Goal: Task Accomplishment & Management: Manage account settings

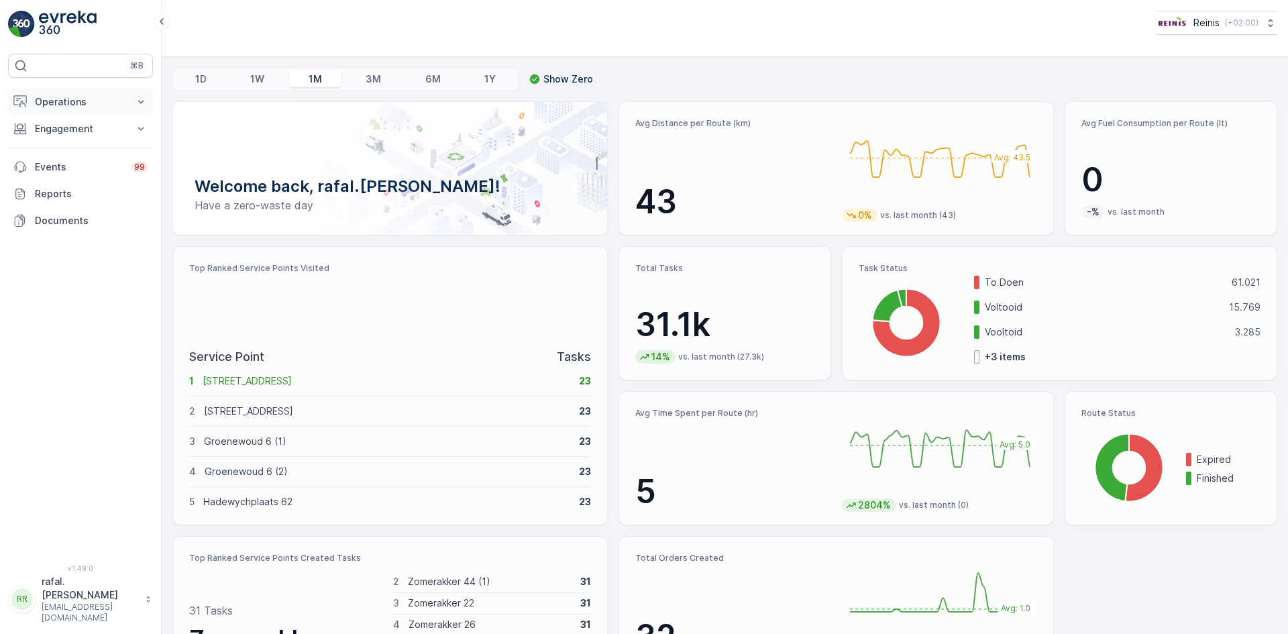
click at [78, 94] on button "Operations" at bounding box center [80, 102] width 145 height 27
click at [94, 161] on p "Routes & Tasks" at bounding box center [68, 162] width 69 height 13
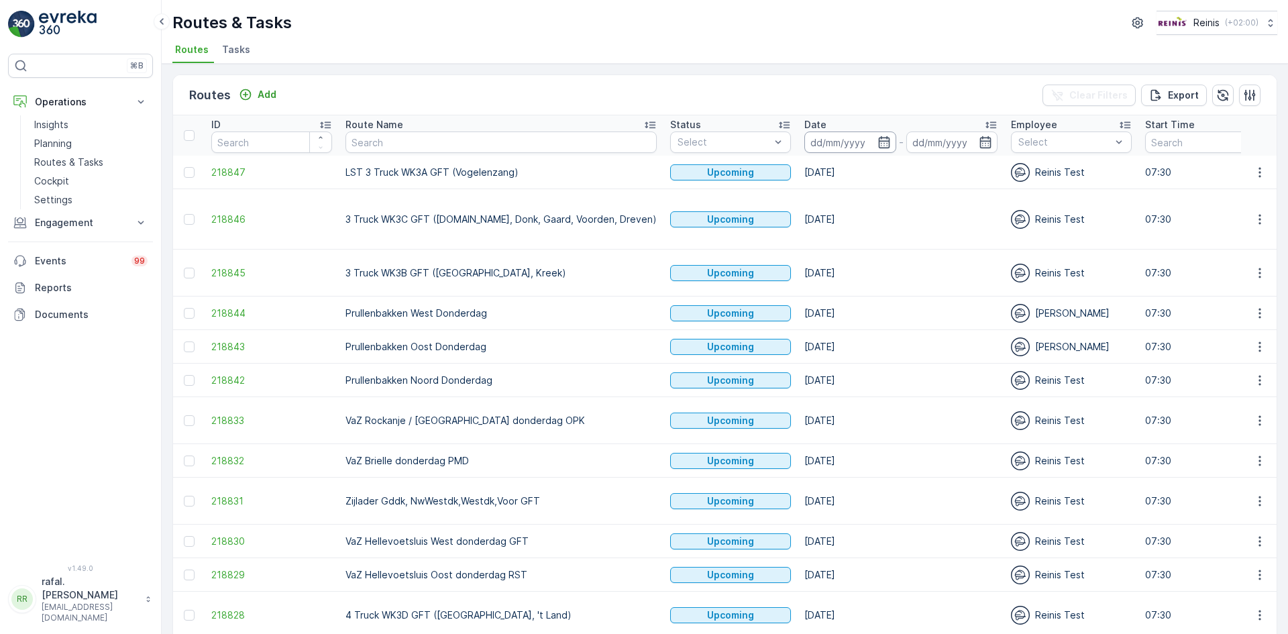
click at [807, 137] on input at bounding box center [850, 141] width 92 height 21
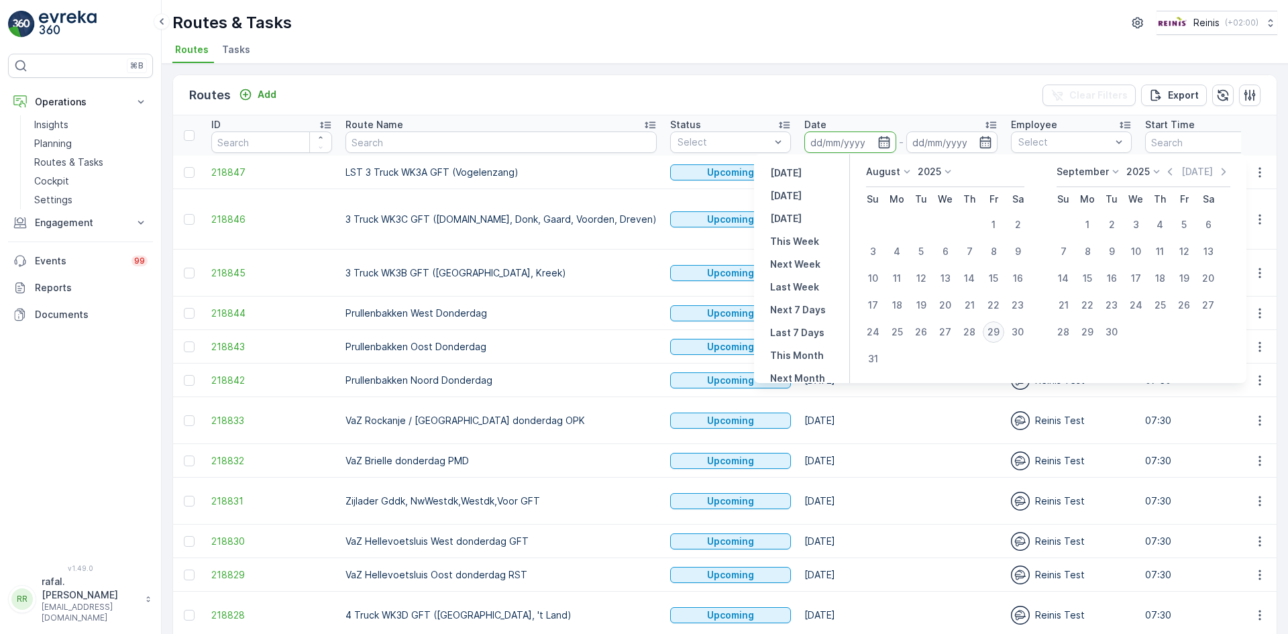
click at [995, 329] on div "29" at bounding box center [993, 331] width 21 height 21
type input "[DATE]"
click at [995, 329] on div "29" at bounding box center [993, 331] width 21 height 21
type input "[DATE]"
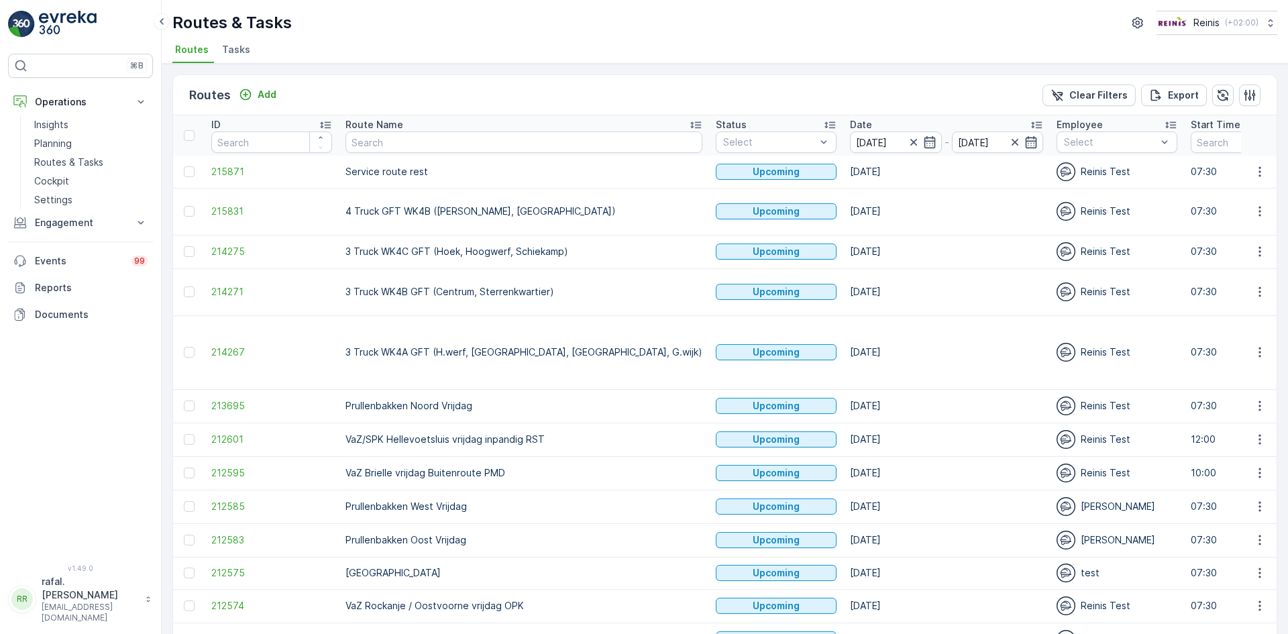
click at [690, 123] on icon at bounding box center [695, 125] width 11 height 7
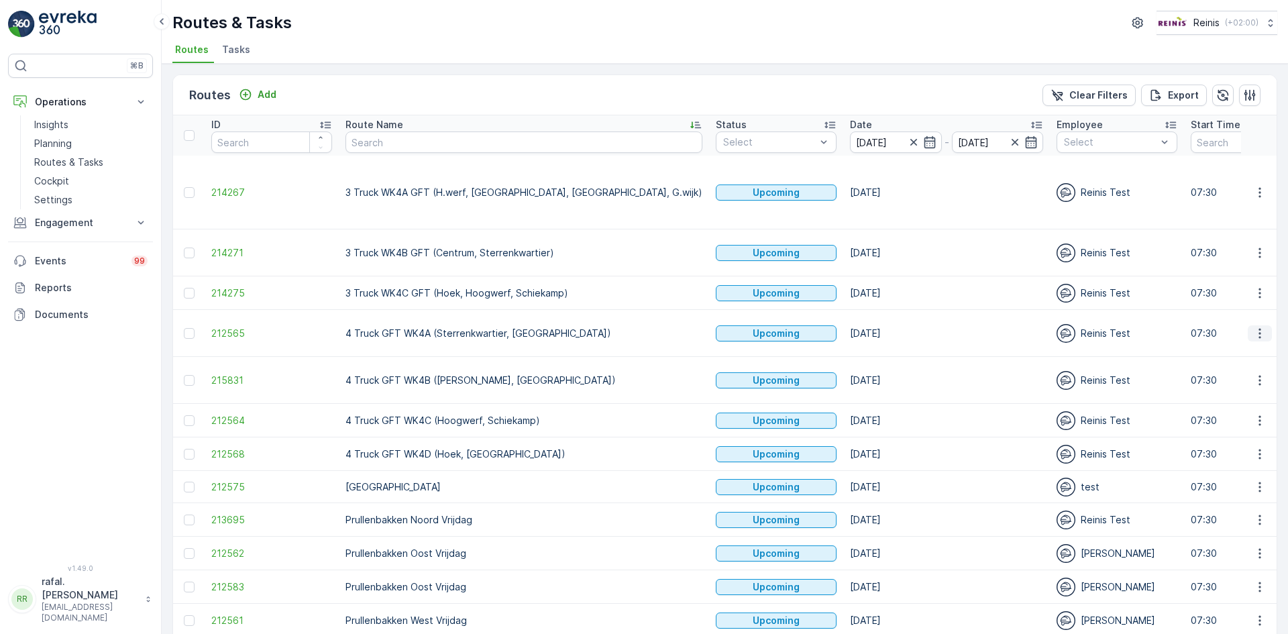
click at [1253, 327] on icon "button" at bounding box center [1259, 333] width 13 height 13
click at [1255, 405] on span "Change Assignee" at bounding box center [1228, 401] width 78 height 13
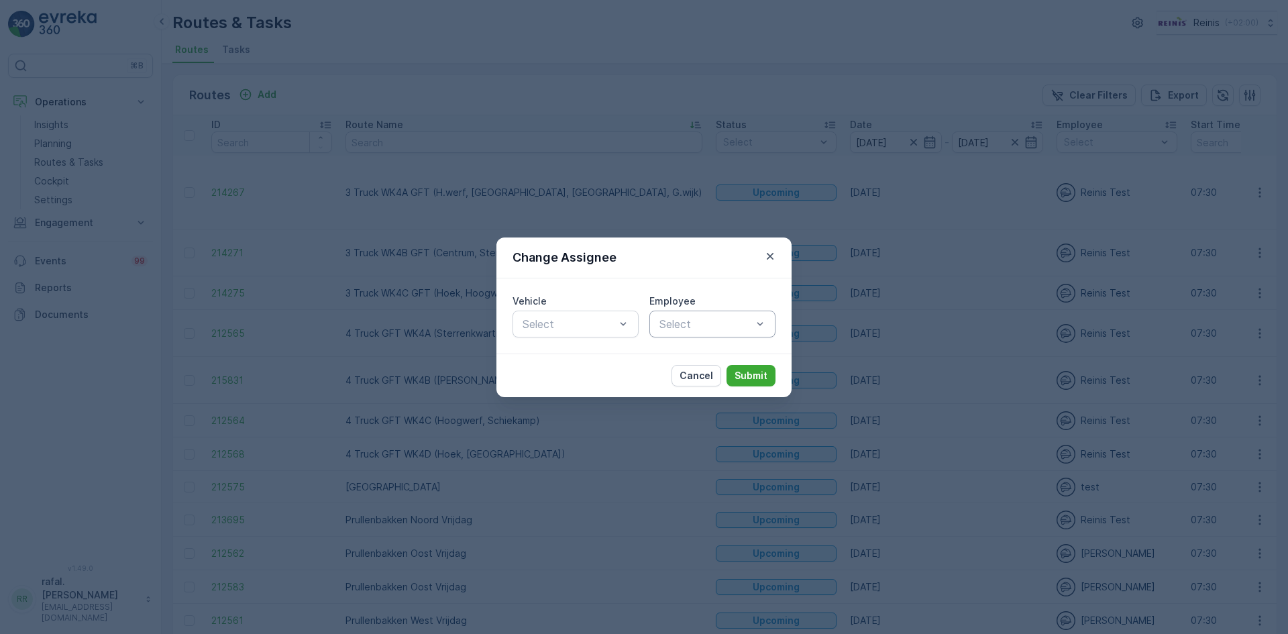
click at [720, 323] on div at bounding box center [705, 324] width 95 height 12
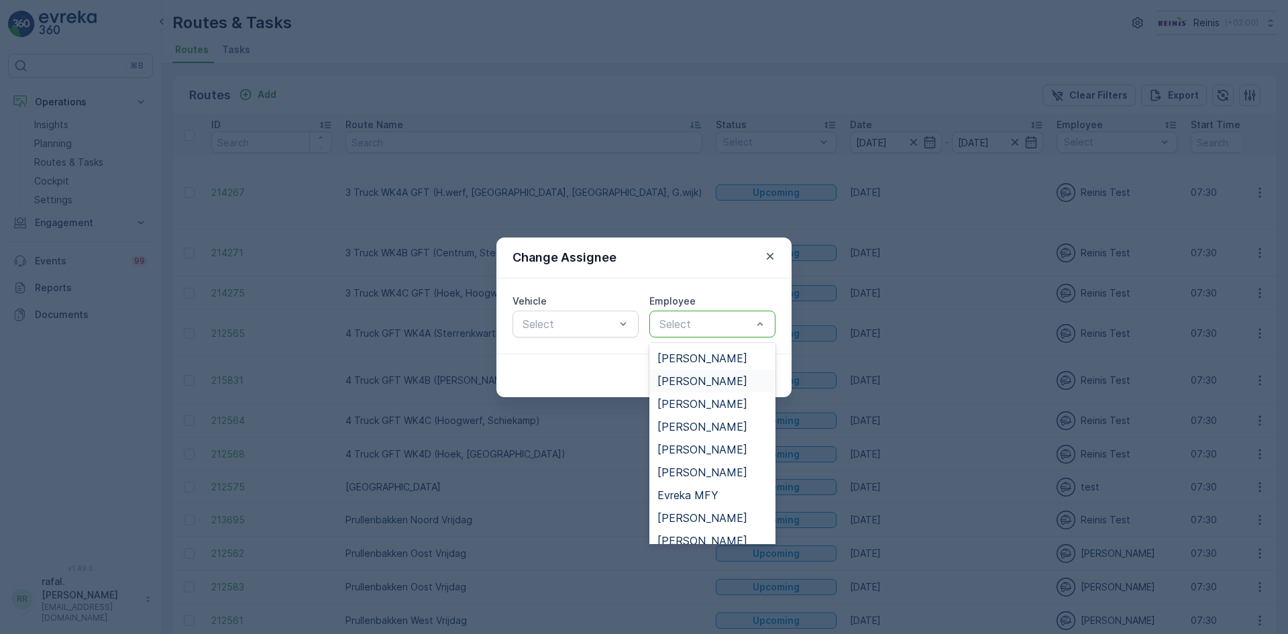
scroll to position [134, 0]
click at [713, 361] on span "[PERSON_NAME]" at bounding box center [702, 359] width 90 height 12
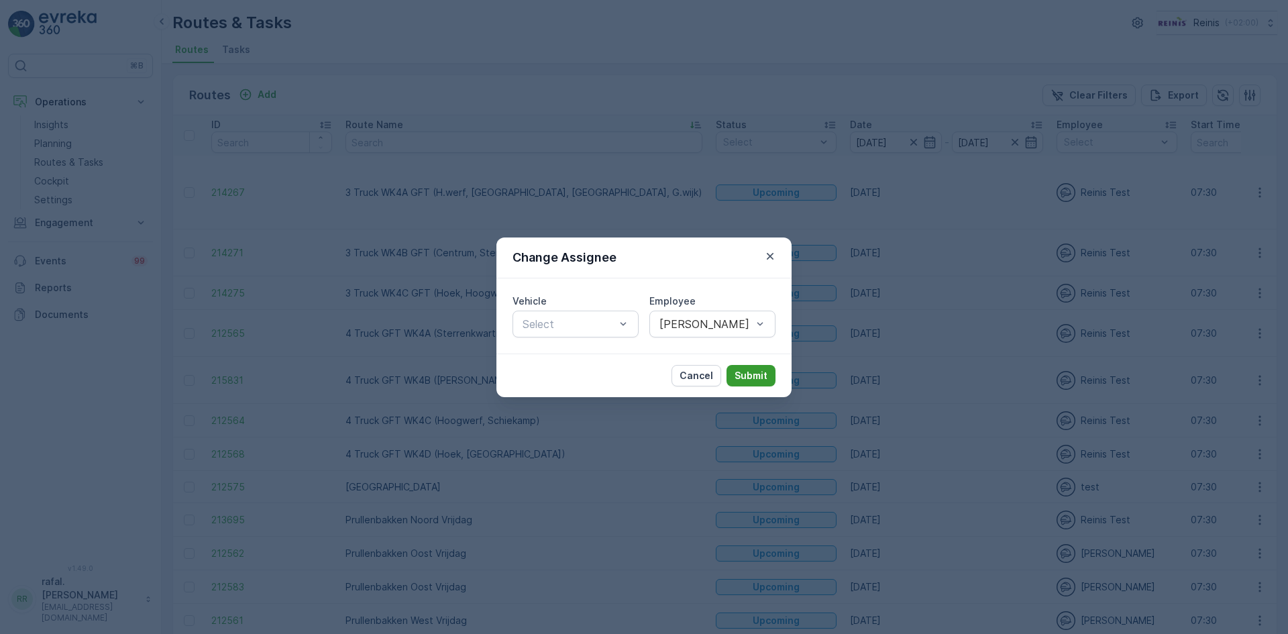
click at [760, 378] on p "Submit" at bounding box center [750, 375] width 33 height 13
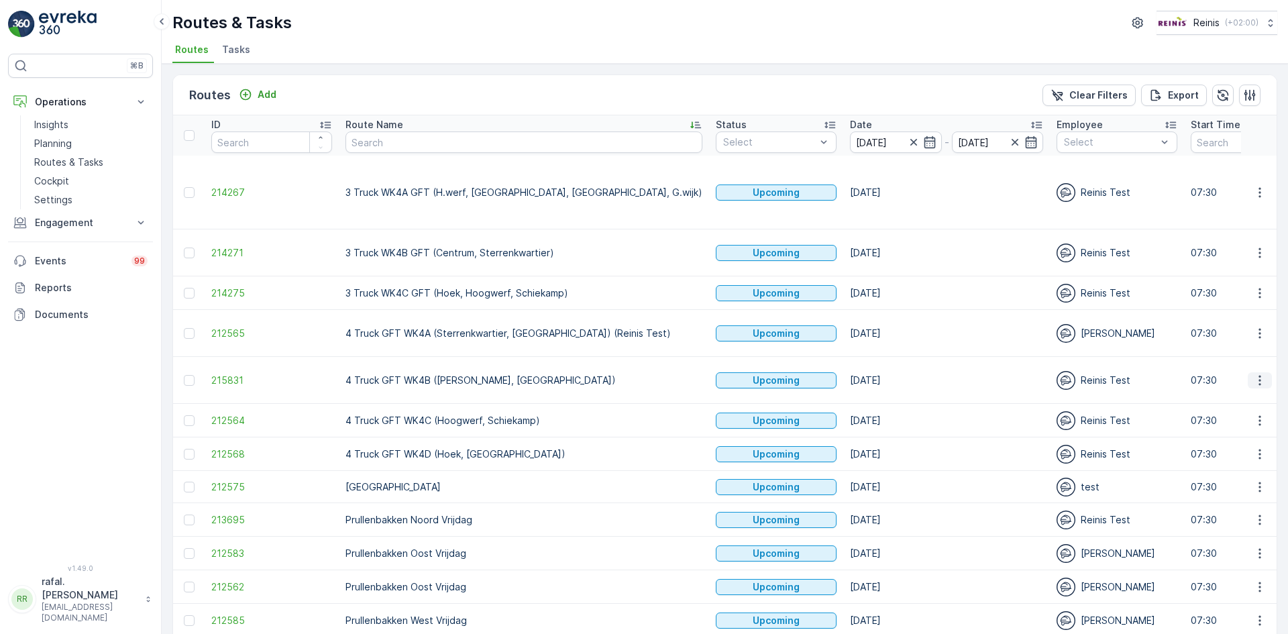
click at [1254, 374] on icon "button" at bounding box center [1259, 380] width 13 height 13
click at [1258, 439] on span "Change Assignee" at bounding box center [1228, 441] width 78 height 13
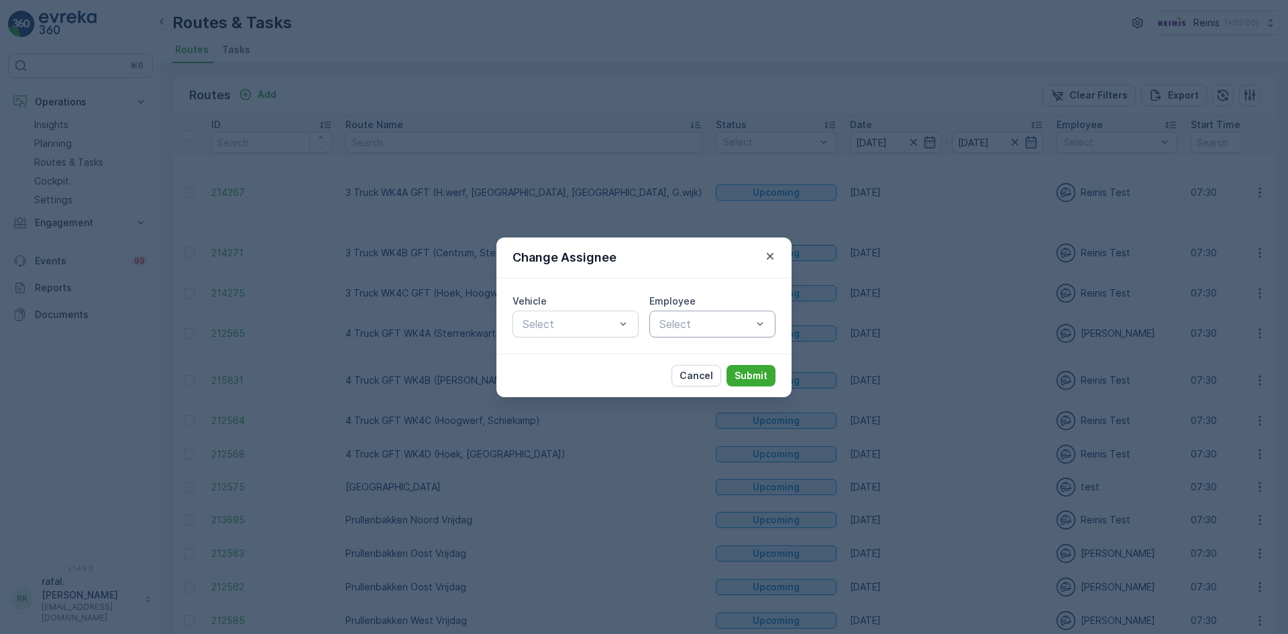
click at [710, 315] on div "Select" at bounding box center [712, 324] width 126 height 27
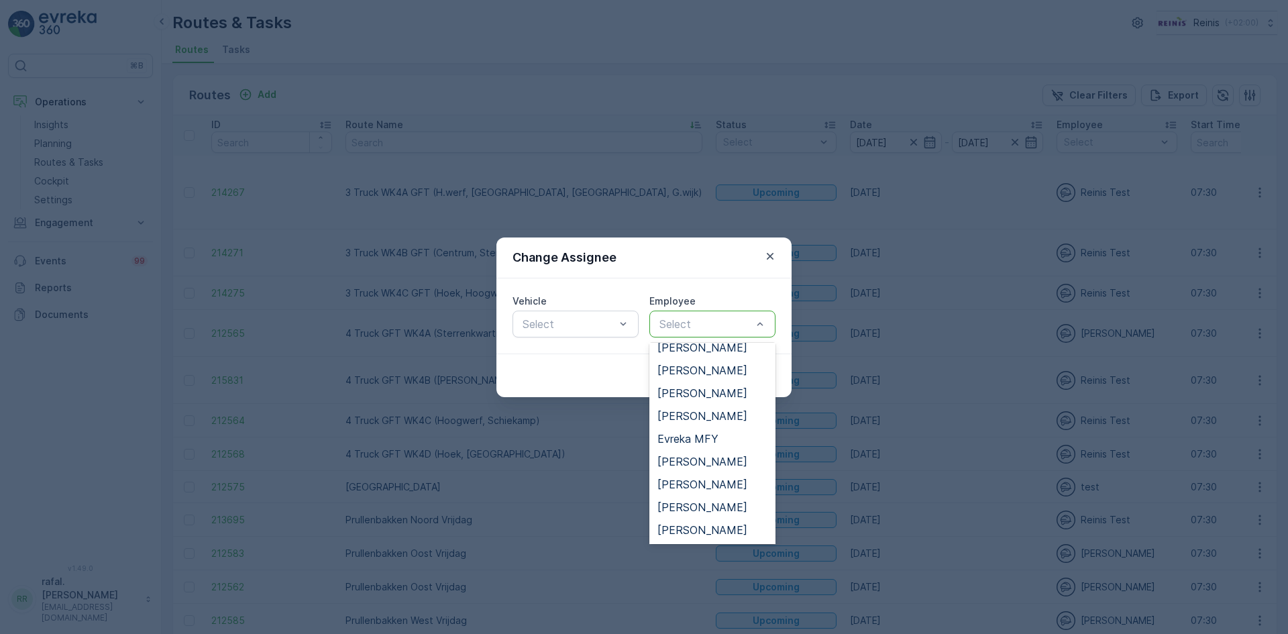
scroll to position [201, 0]
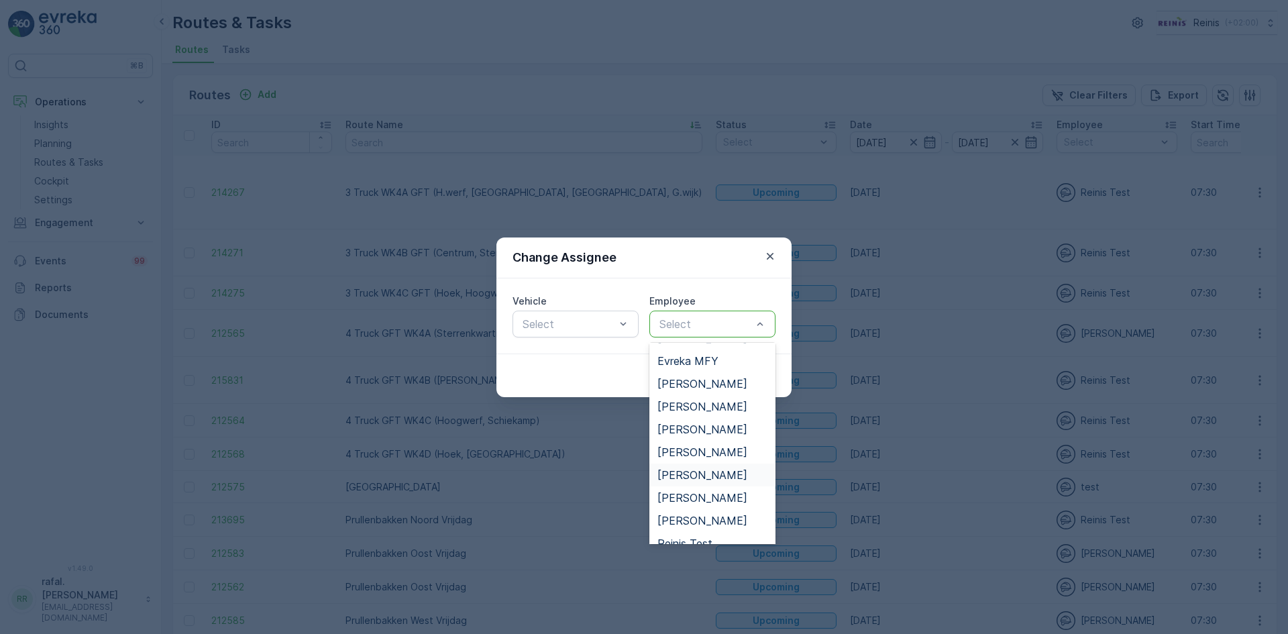
click at [726, 471] on span "[PERSON_NAME]" at bounding box center [702, 475] width 90 height 12
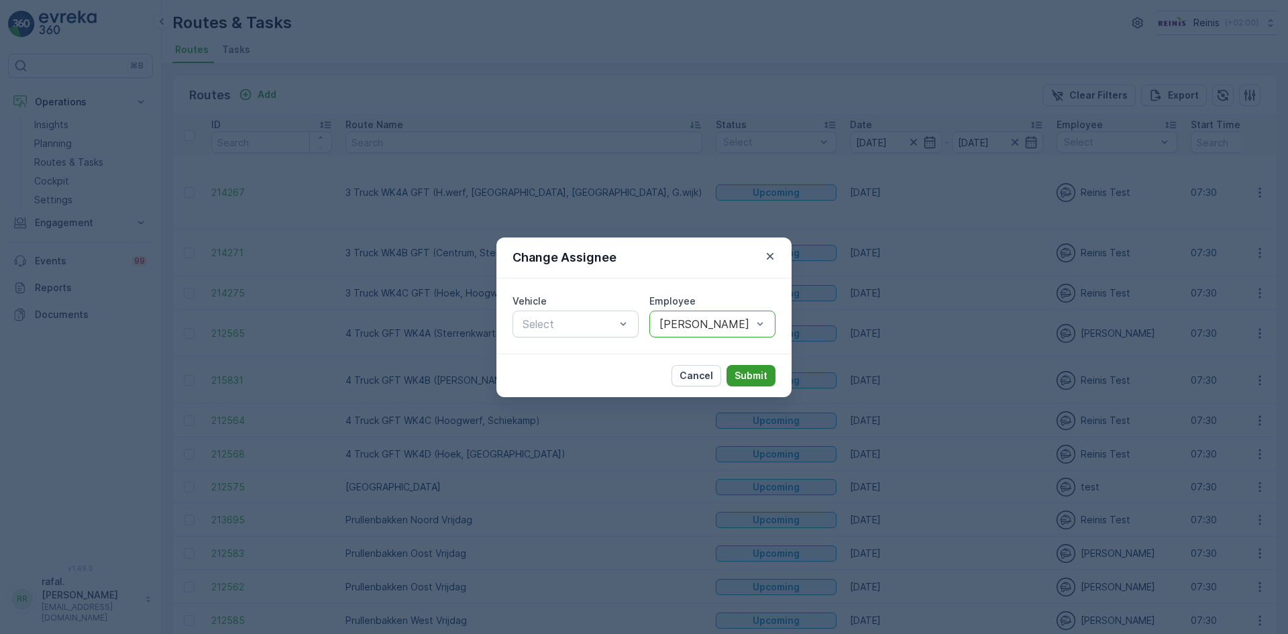
click at [757, 373] on p "Submit" at bounding box center [750, 375] width 33 height 13
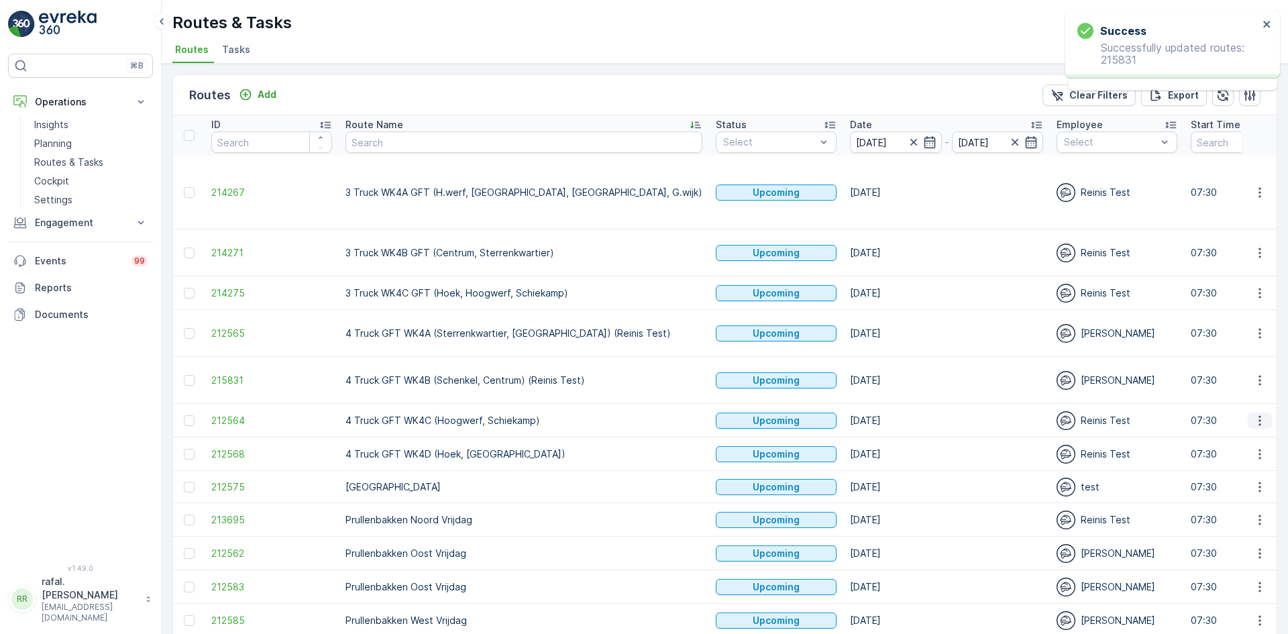
click at [1263, 412] on button "button" at bounding box center [1259, 420] width 24 height 16
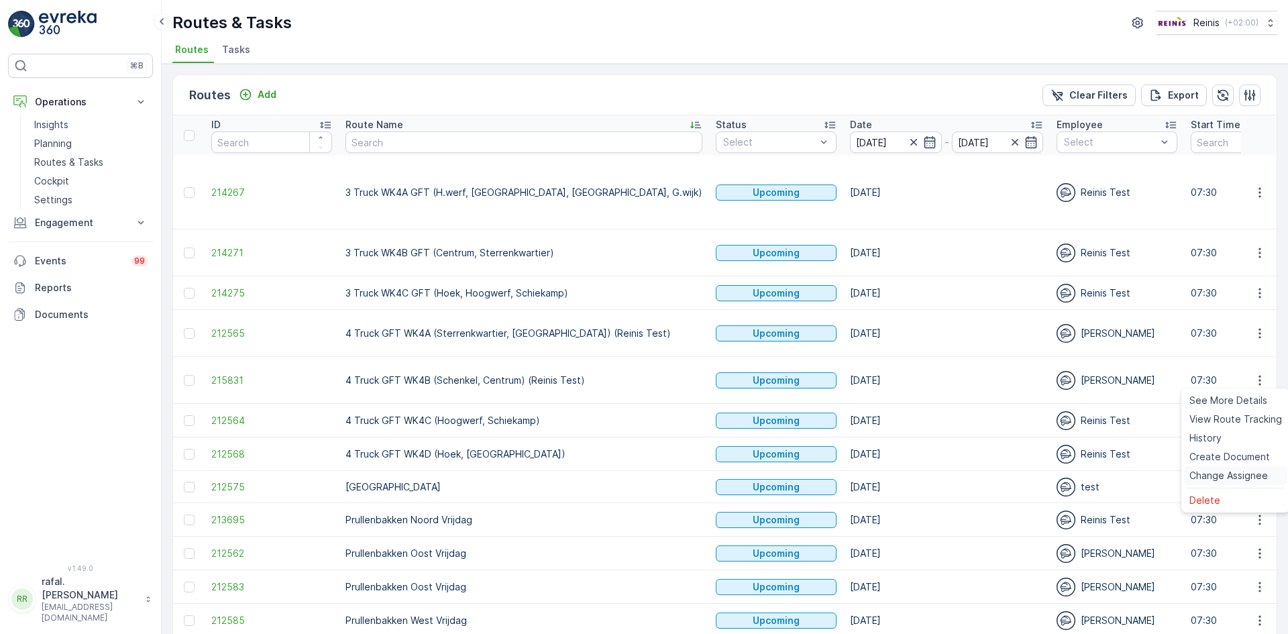
click at [1244, 476] on span "Change Assignee" at bounding box center [1228, 475] width 78 height 13
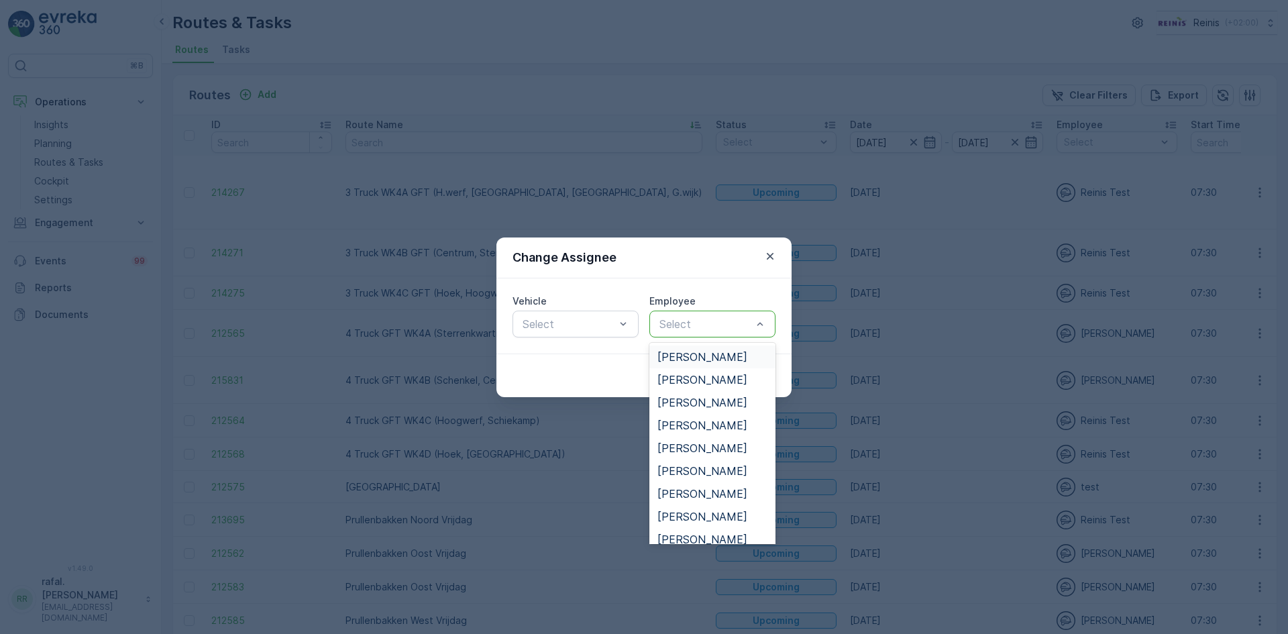
click at [738, 325] on div at bounding box center [705, 324] width 95 height 12
click at [728, 356] on span "[PERSON_NAME]" at bounding box center [702, 357] width 90 height 12
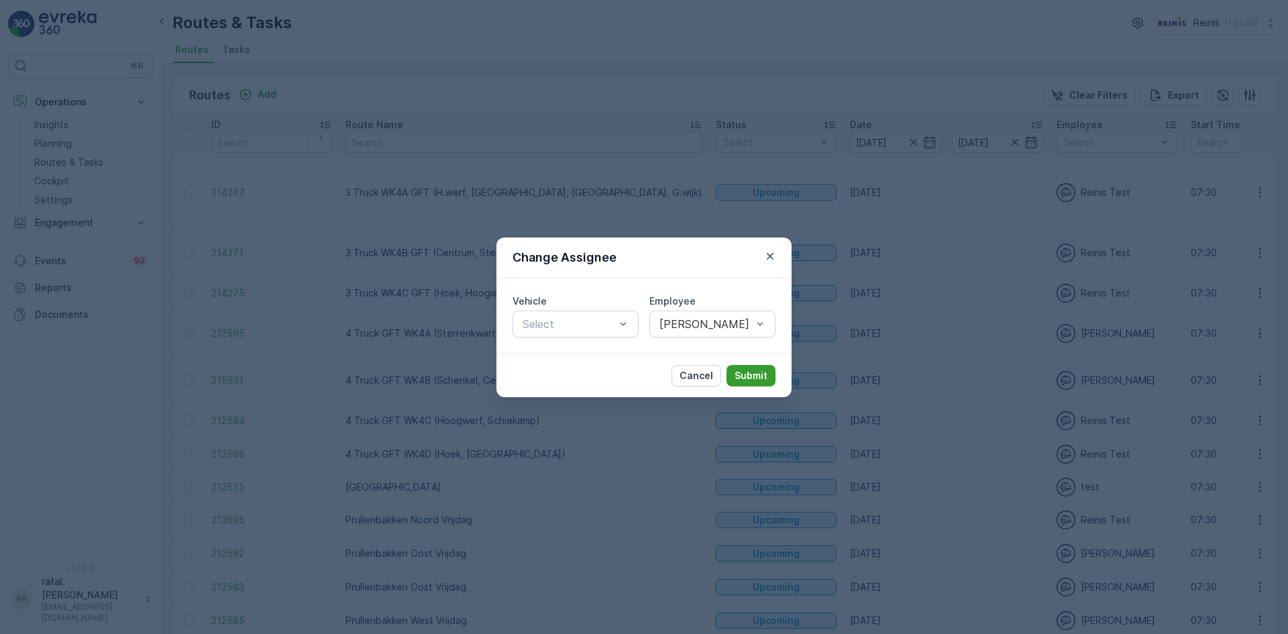
click at [757, 378] on p "Submit" at bounding box center [750, 375] width 33 height 13
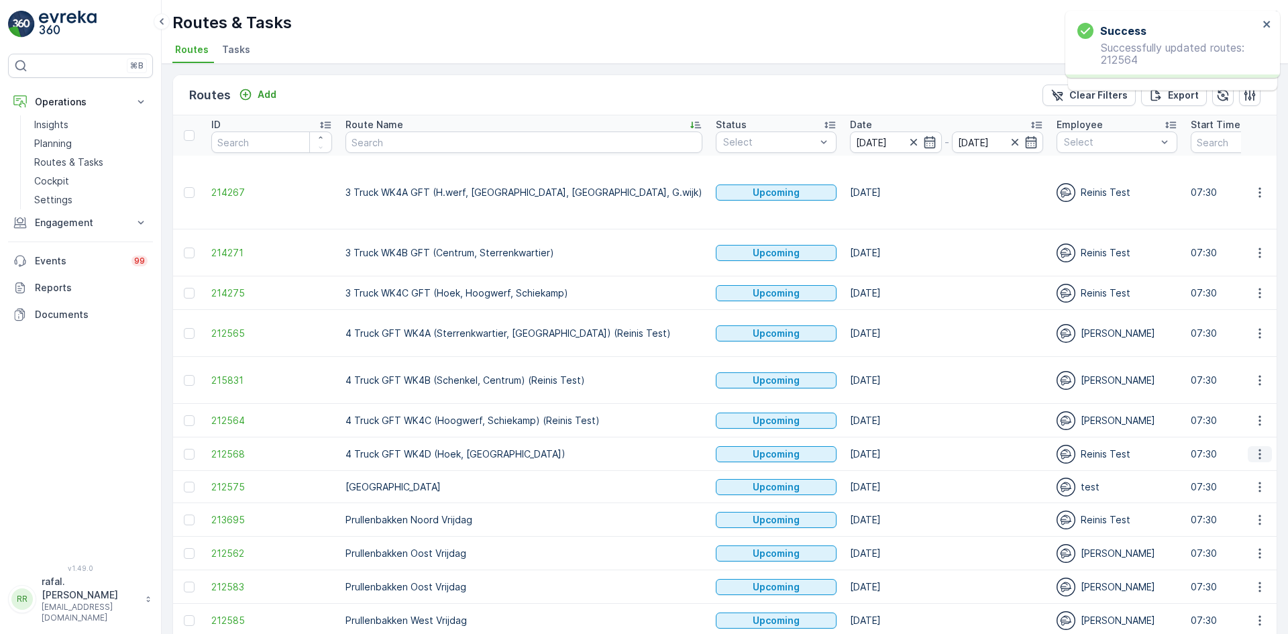
click at [1260, 447] on icon "button" at bounding box center [1259, 453] width 13 height 13
click at [1246, 507] on span "Change Assignee" at bounding box center [1228, 508] width 78 height 13
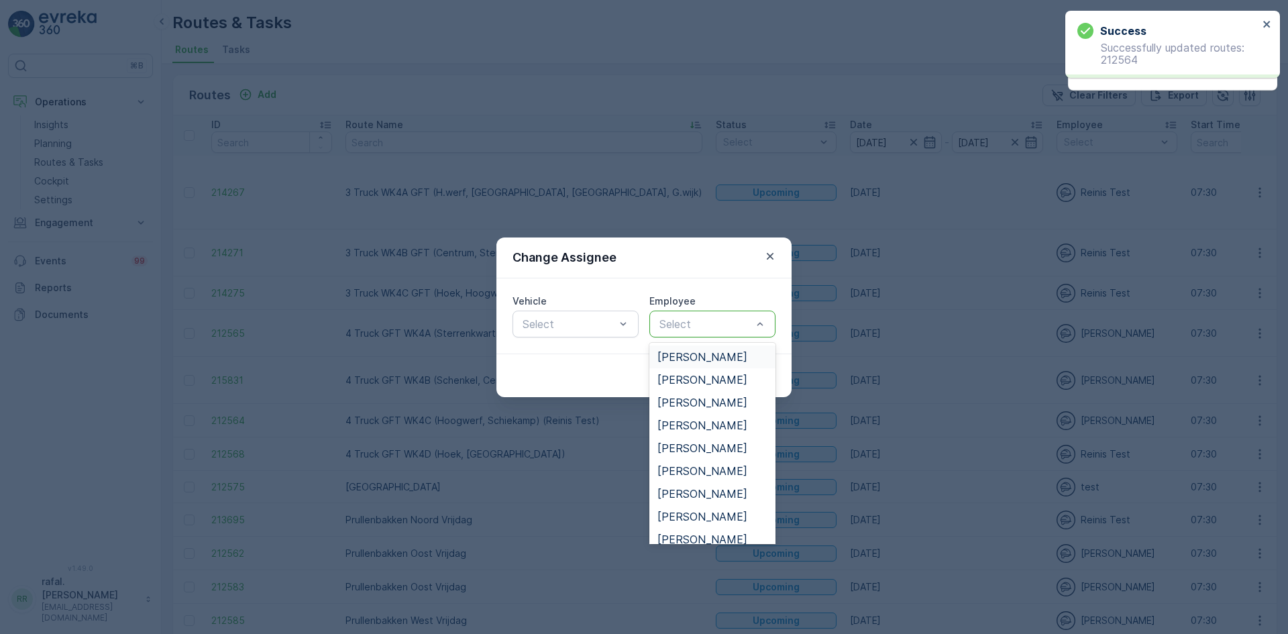
click at [711, 322] on div at bounding box center [705, 324] width 95 height 12
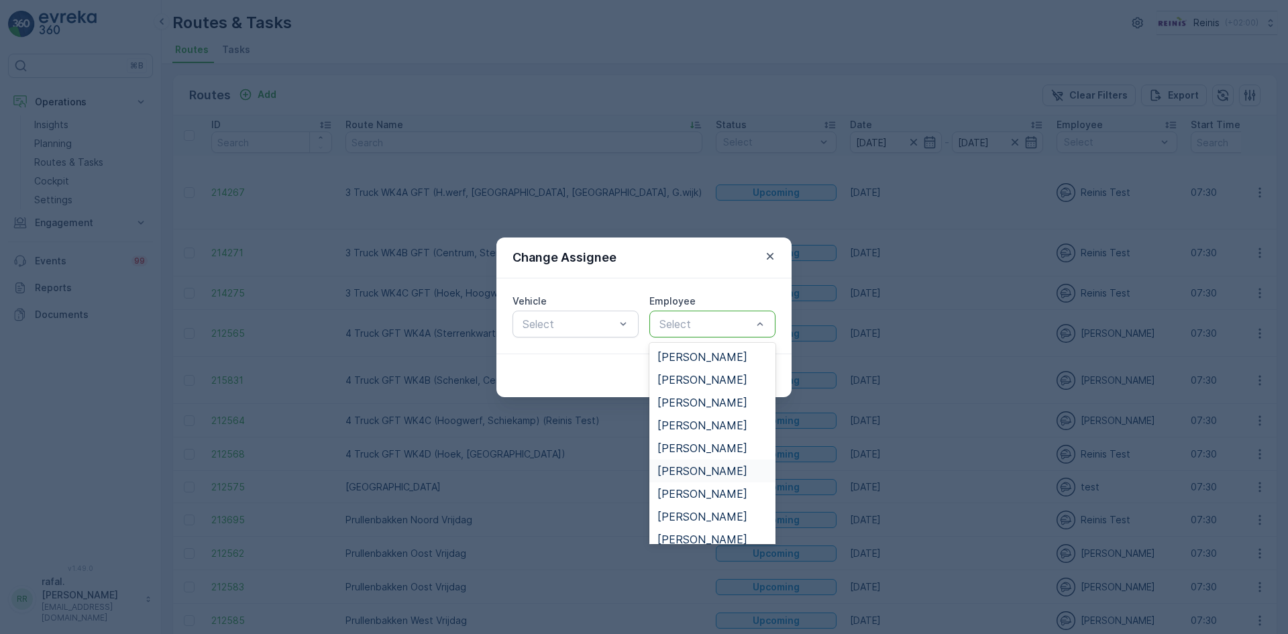
click at [713, 470] on div "[PERSON_NAME]" at bounding box center [712, 471] width 110 height 12
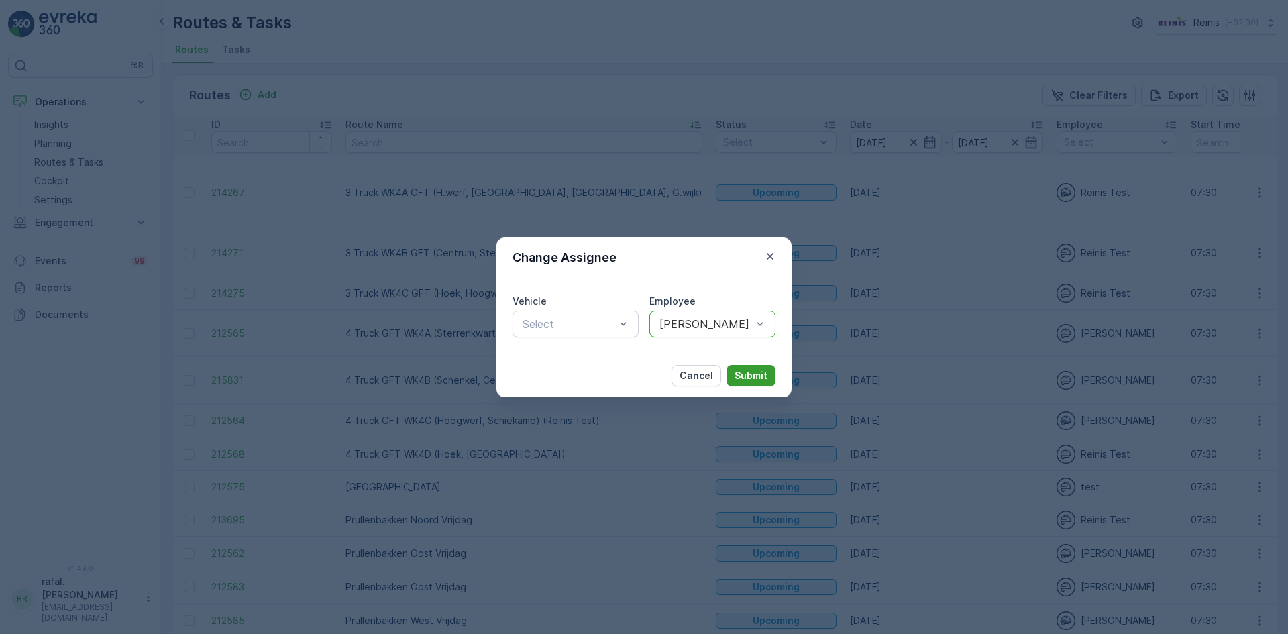
click at [746, 373] on p "Submit" at bounding box center [750, 375] width 33 height 13
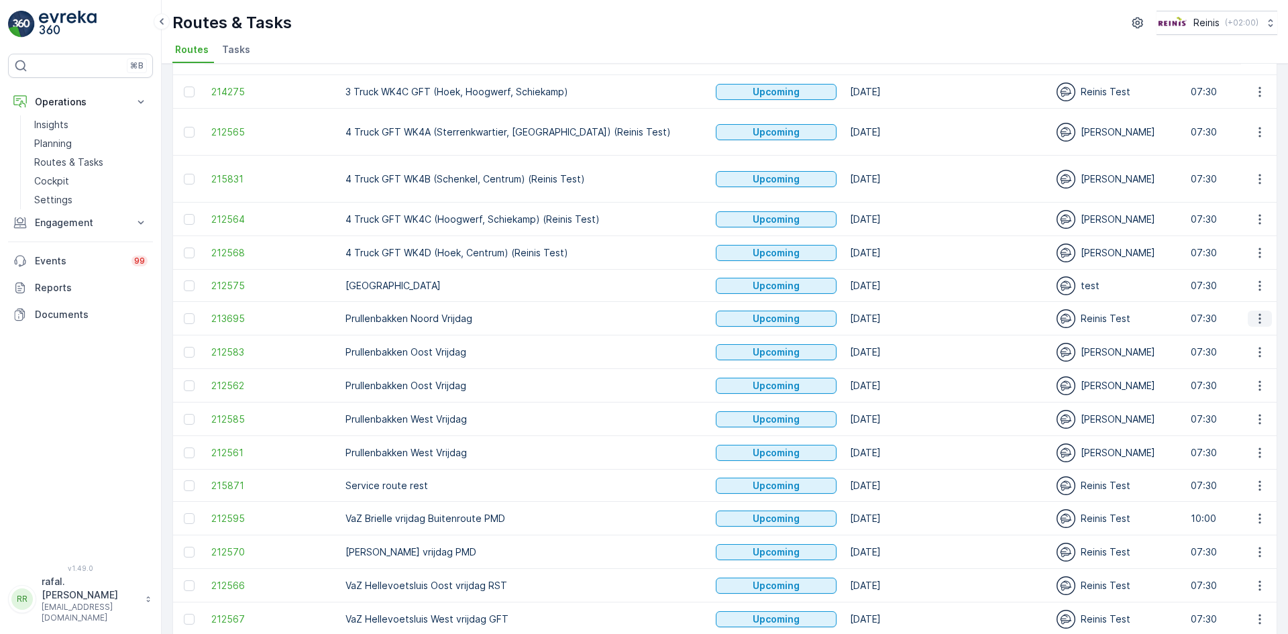
click at [1253, 312] on icon "button" at bounding box center [1259, 318] width 13 height 13
click at [1243, 370] on span "Change Assignee" at bounding box center [1228, 373] width 78 height 13
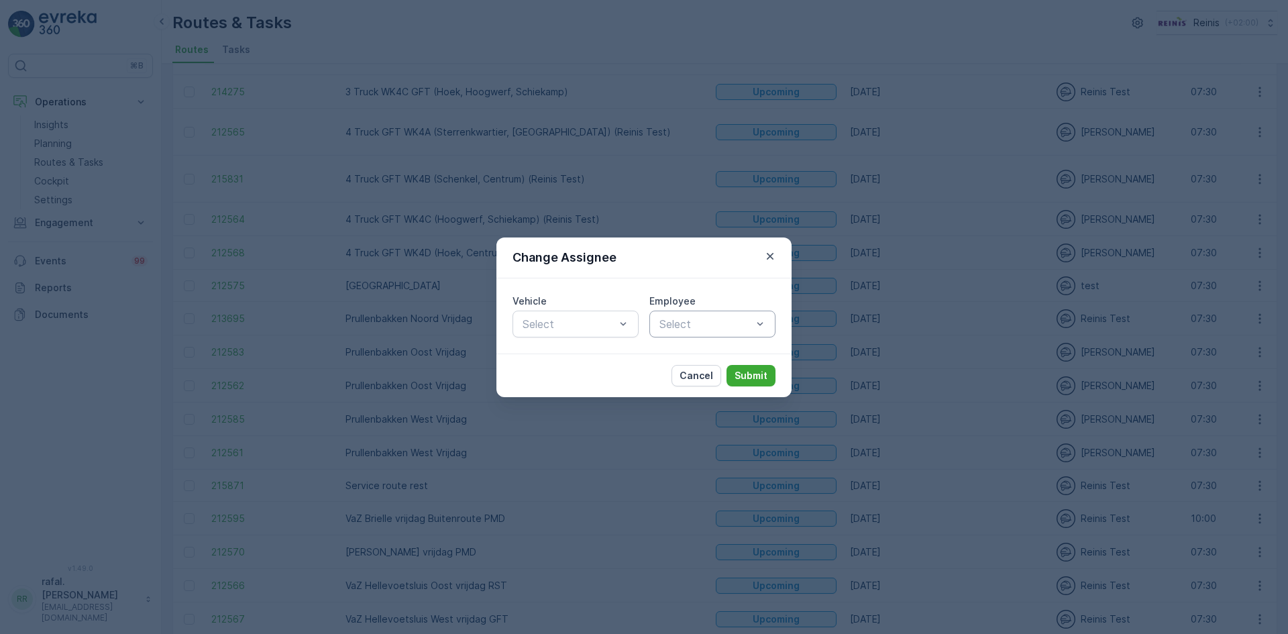
click at [714, 321] on div at bounding box center [705, 324] width 95 height 12
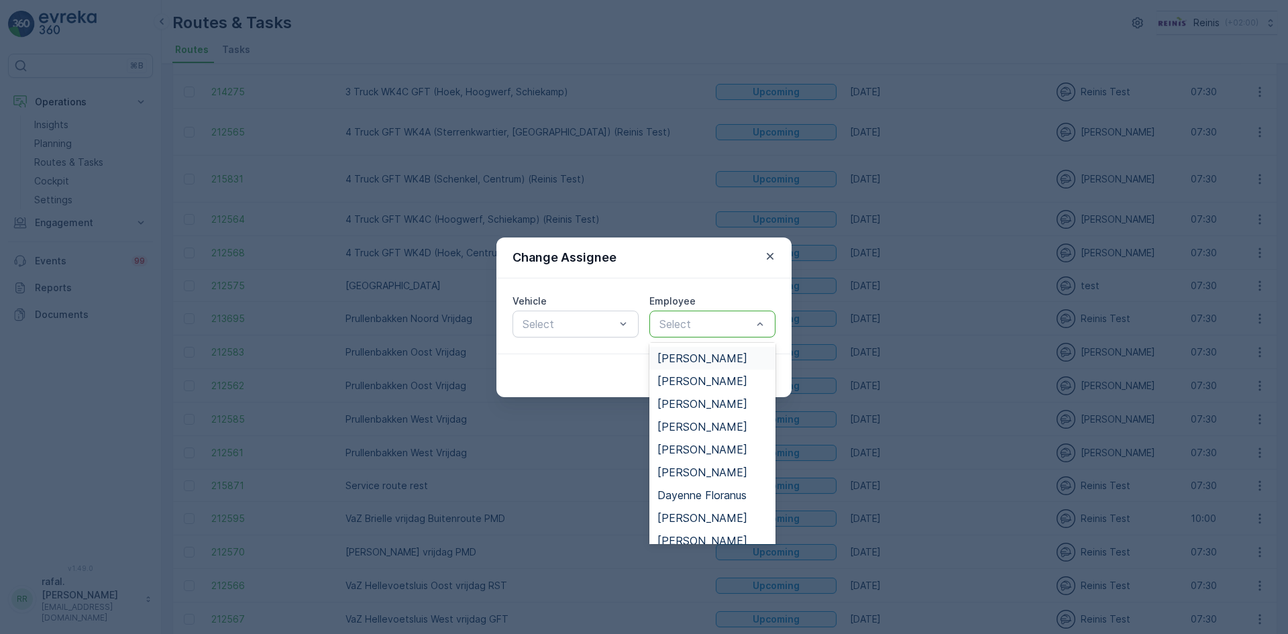
scroll to position [134, 0]
click at [707, 426] on span "Dayenne Floranus" at bounding box center [701, 428] width 89 height 12
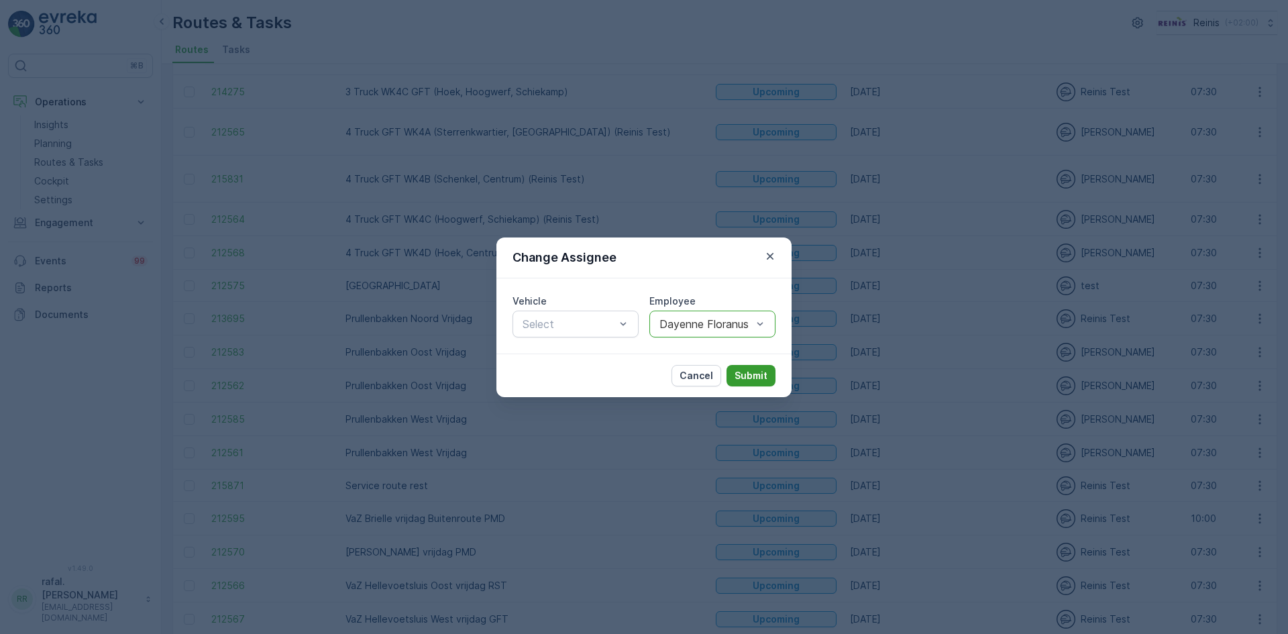
click at [759, 381] on p "Submit" at bounding box center [750, 375] width 33 height 13
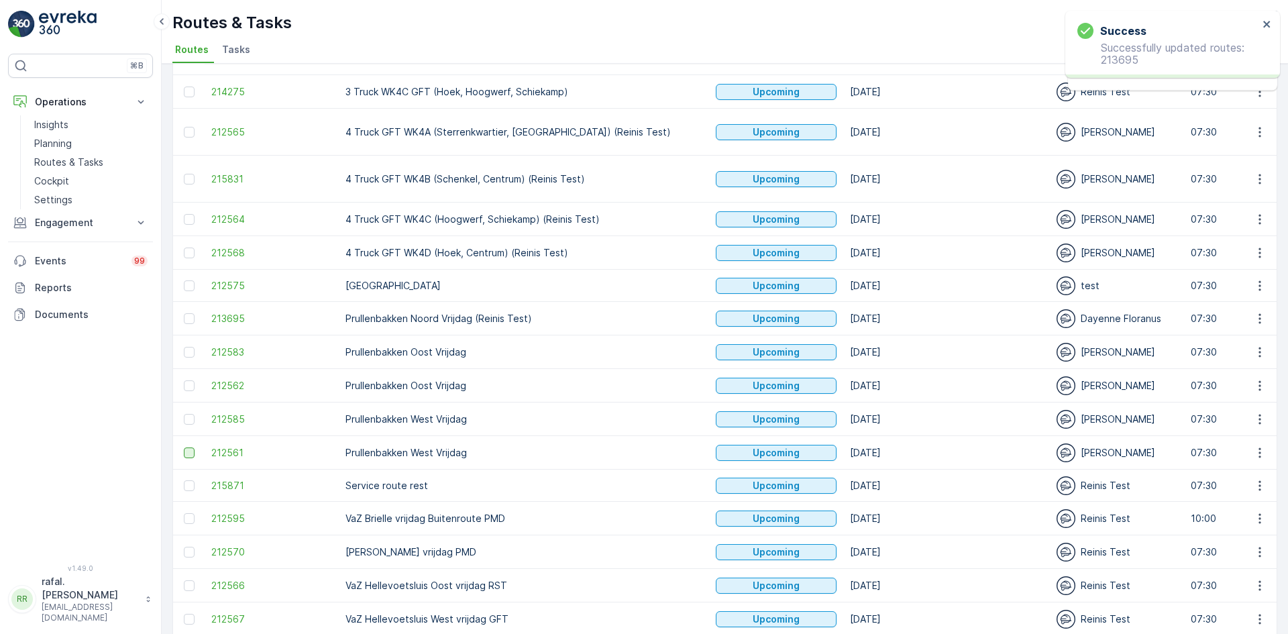
click at [186, 447] on div at bounding box center [189, 452] width 11 height 11
click at [184, 447] on input "checkbox" at bounding box center [184, 447] width 0 height 0
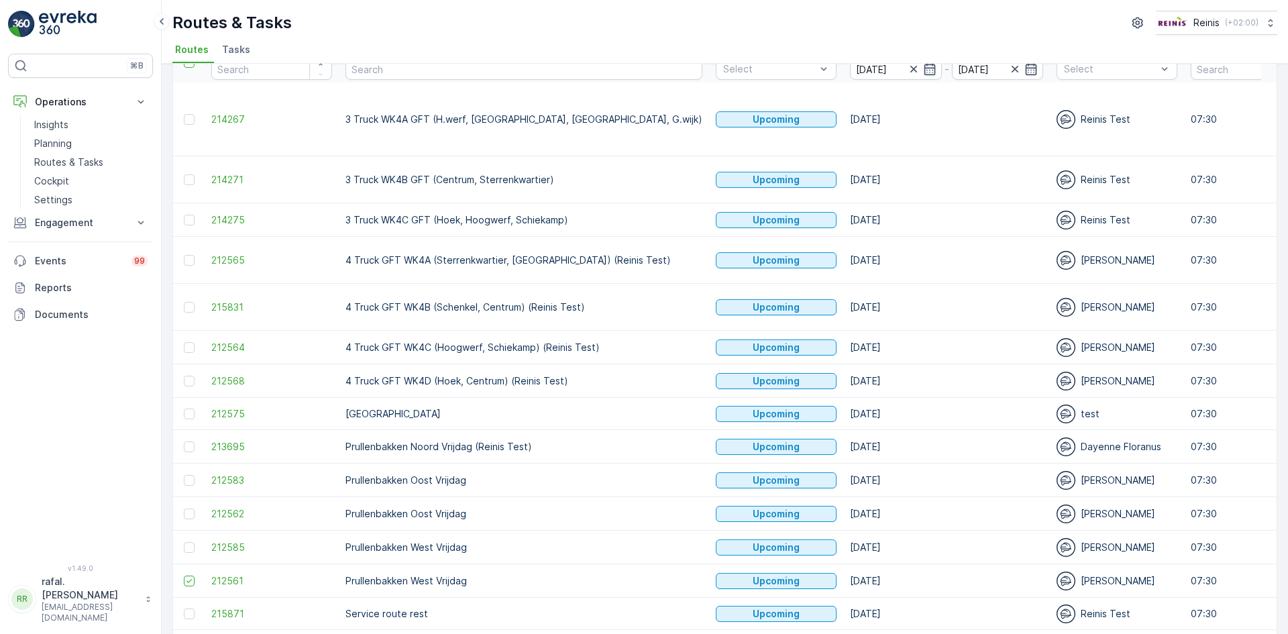
scroll to position [0, 0]
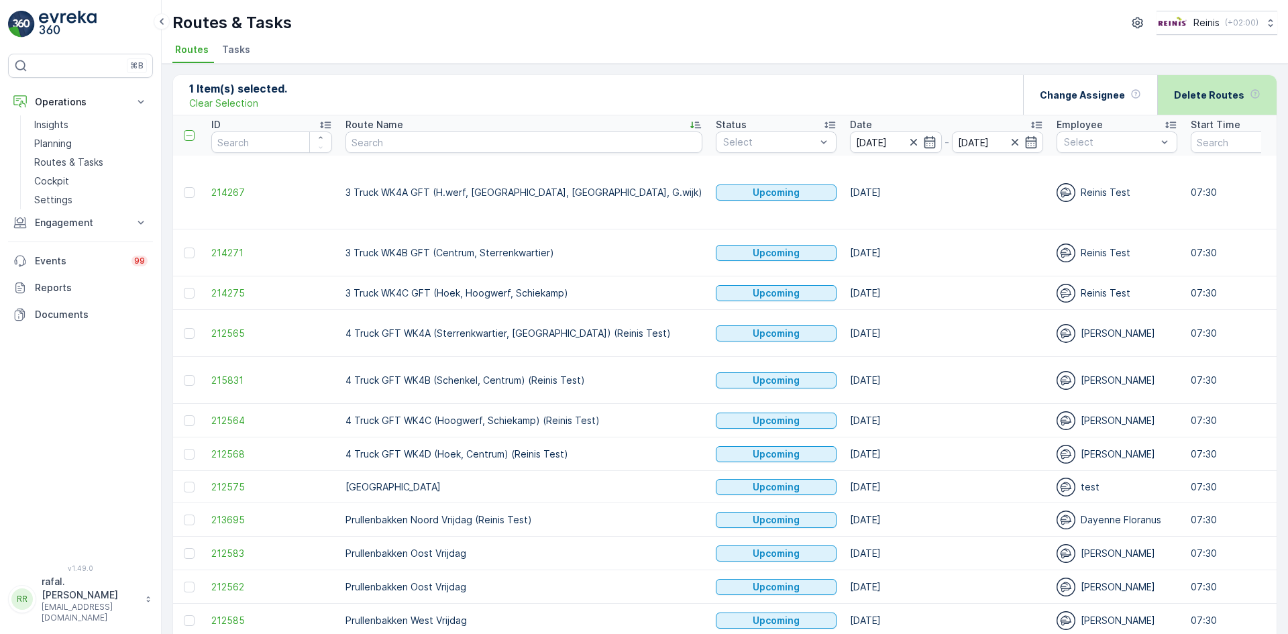
click at [1207, 95] on p "Delete Routes" at bounding box center [1209, 95] width 70 height 13
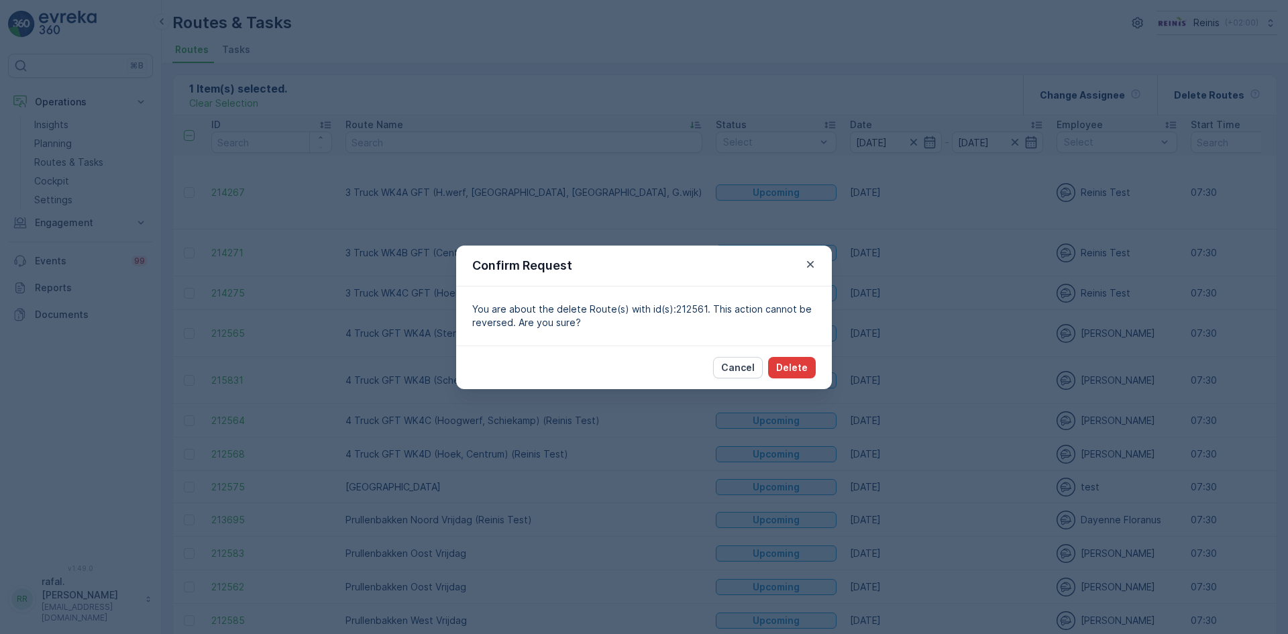
click at [803, 363] on p "Delete" at bounding box center [792, 367] width 32 height 13
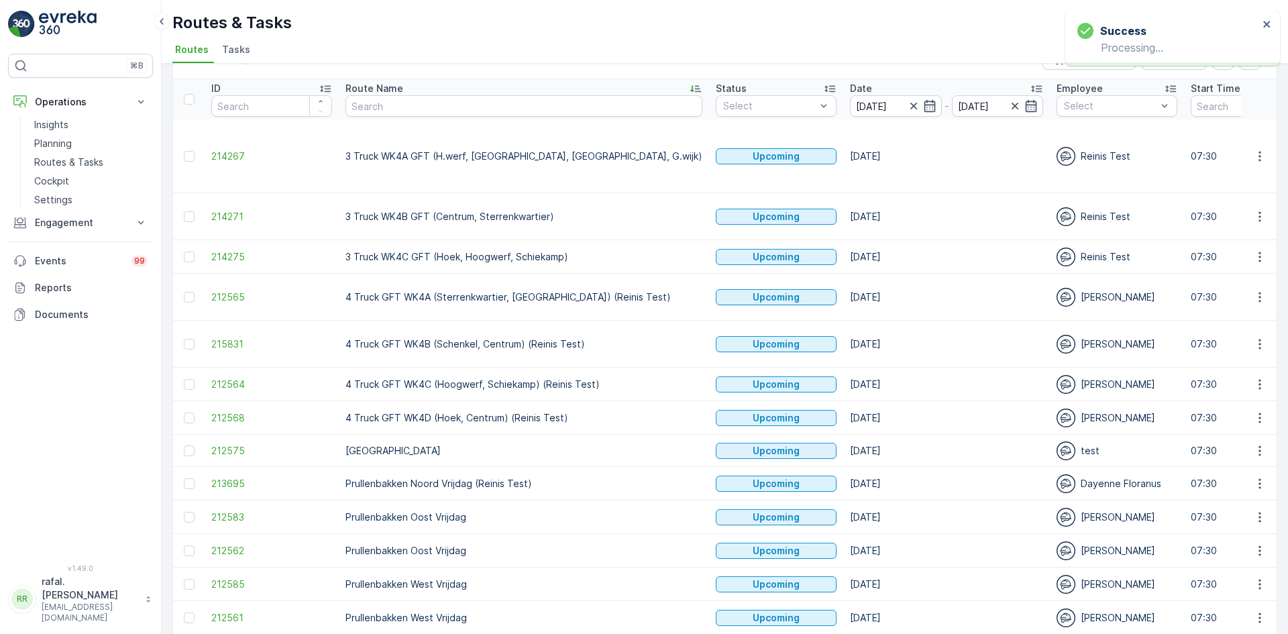
scroll to position [67, 0]
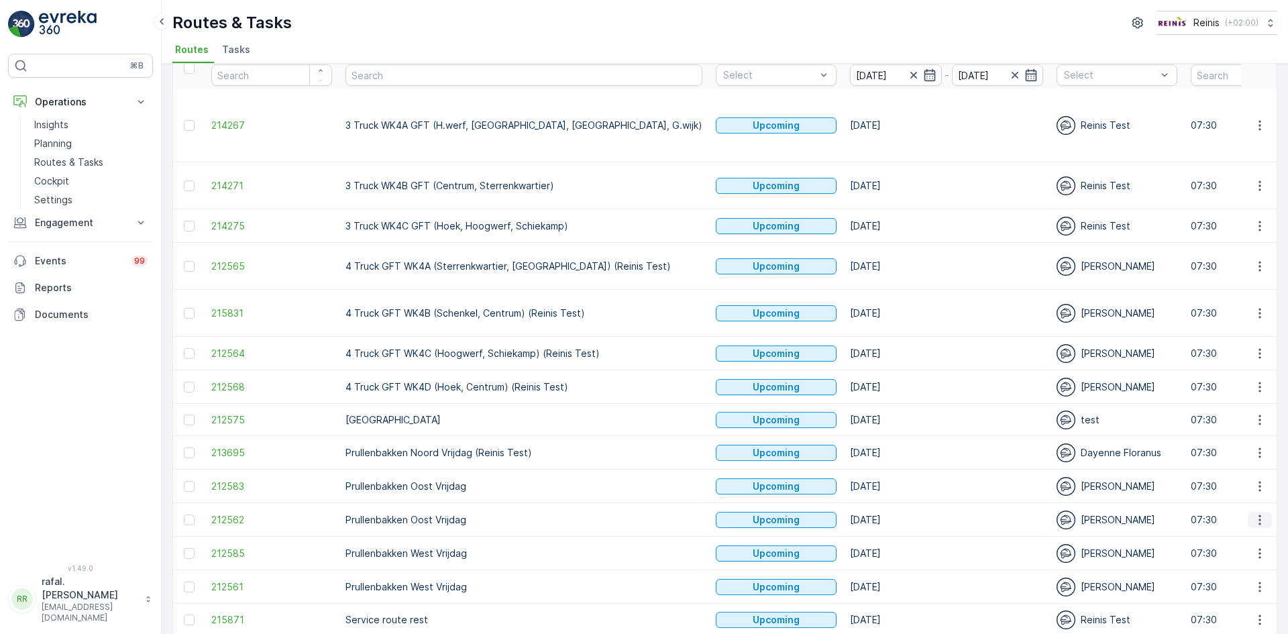
click at [1255, 513] on icon "button" at bounding box center [1259, 519] width 13 height 13
click at [1242, 497] on span "See More Details" at bounding box center [1228, 499] width 78 height 13
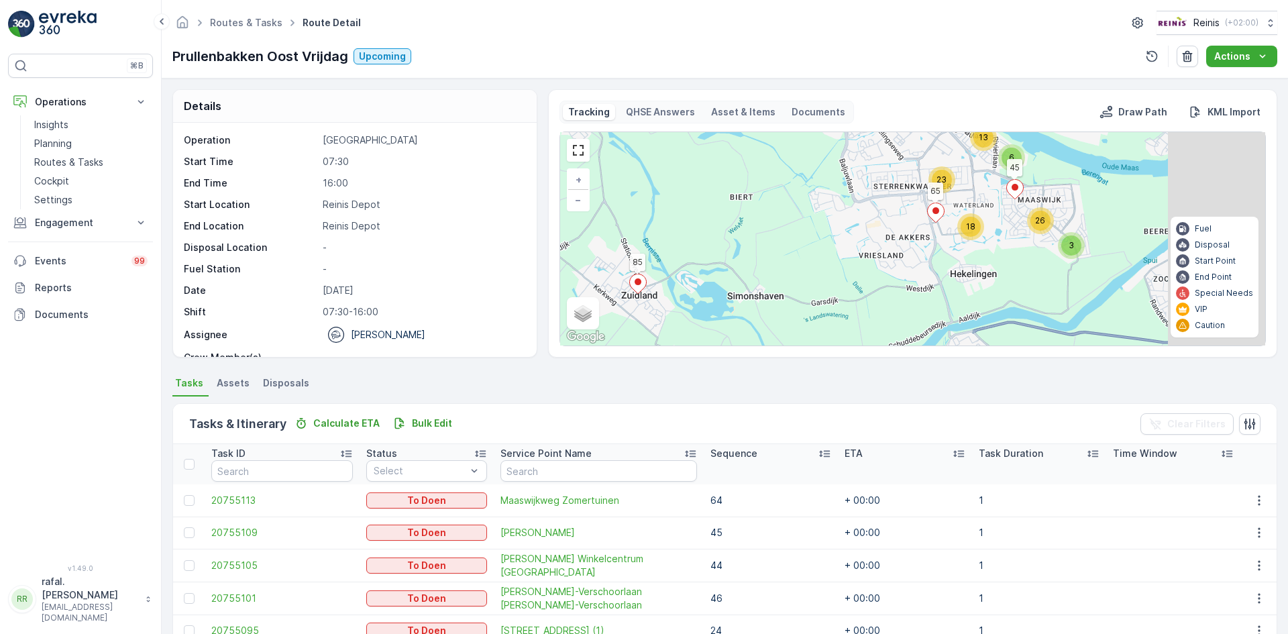
drag, startPoint x: 1032, startPoint y: 278, endPoint x: 832, endPoint y: 217, distance: 209.2
click at [832, 217] on div "4 23 3 26 18 6 13 85 90 45 65 + − Satellite Roadmap Terrain Hybrid Leaflet Keyb…" at bounding box center [912, 238] width 705 height 213
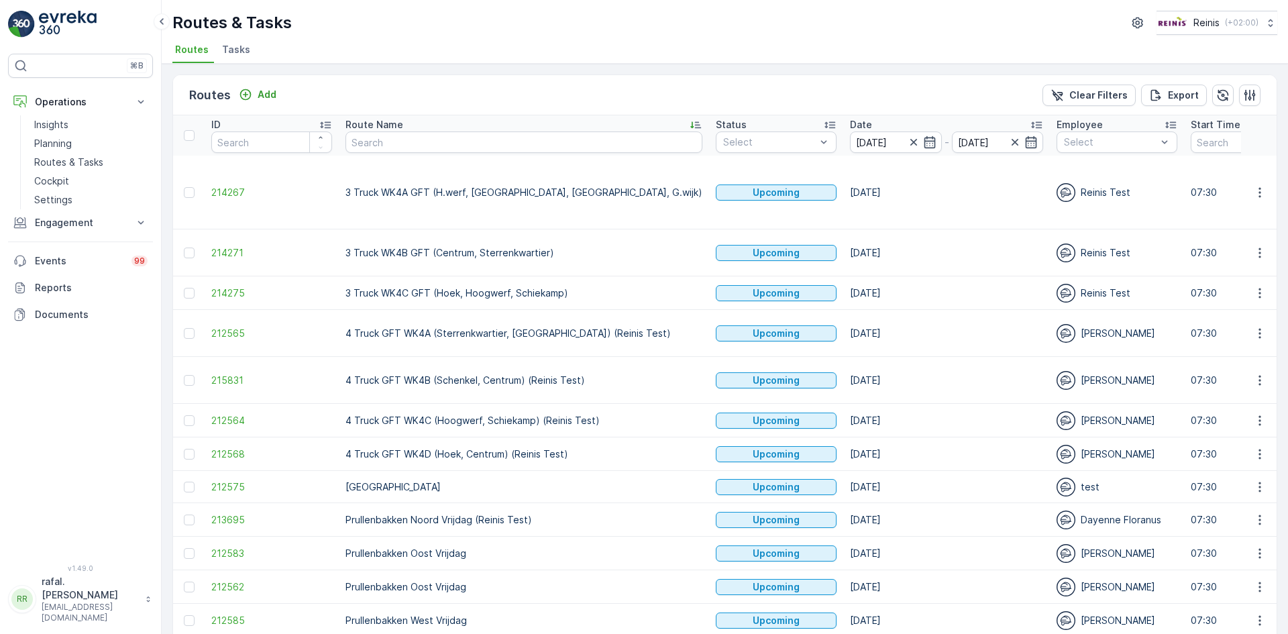
scroll to position [67, 0]
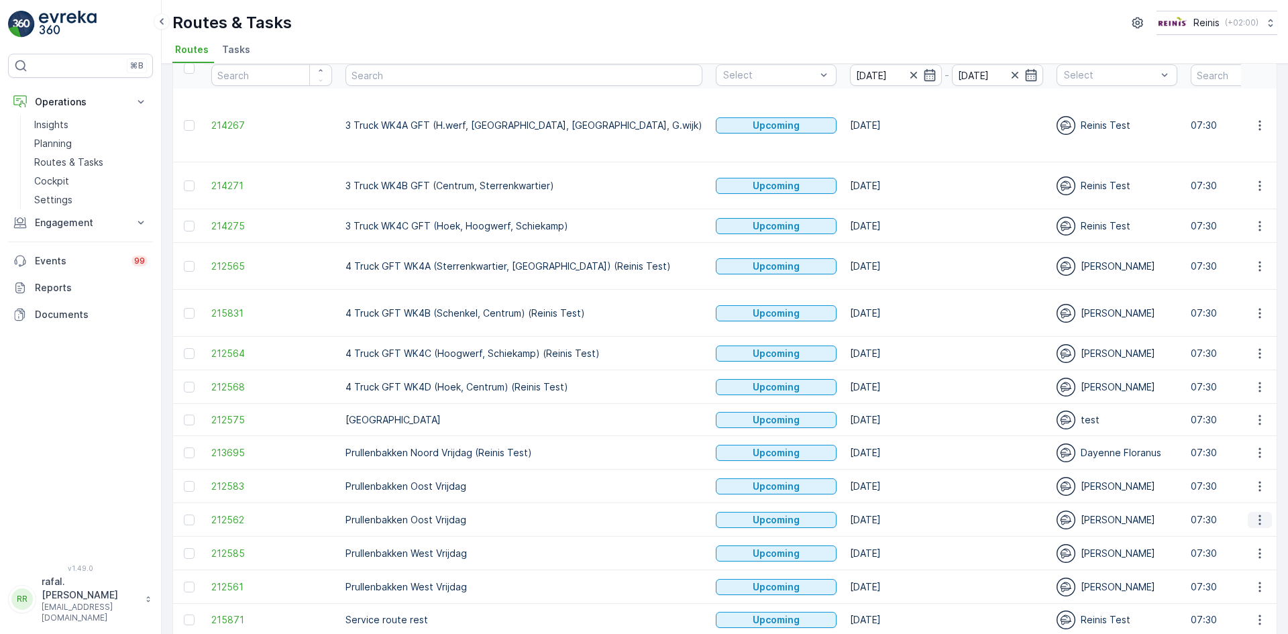
click at [1253, 513] on icon "button" at bounding box center [1259, 519] width 13 height 13
click at [1251, 572] on span "Change Assignee" at bounding box center [1228, 574] width 78 height 13
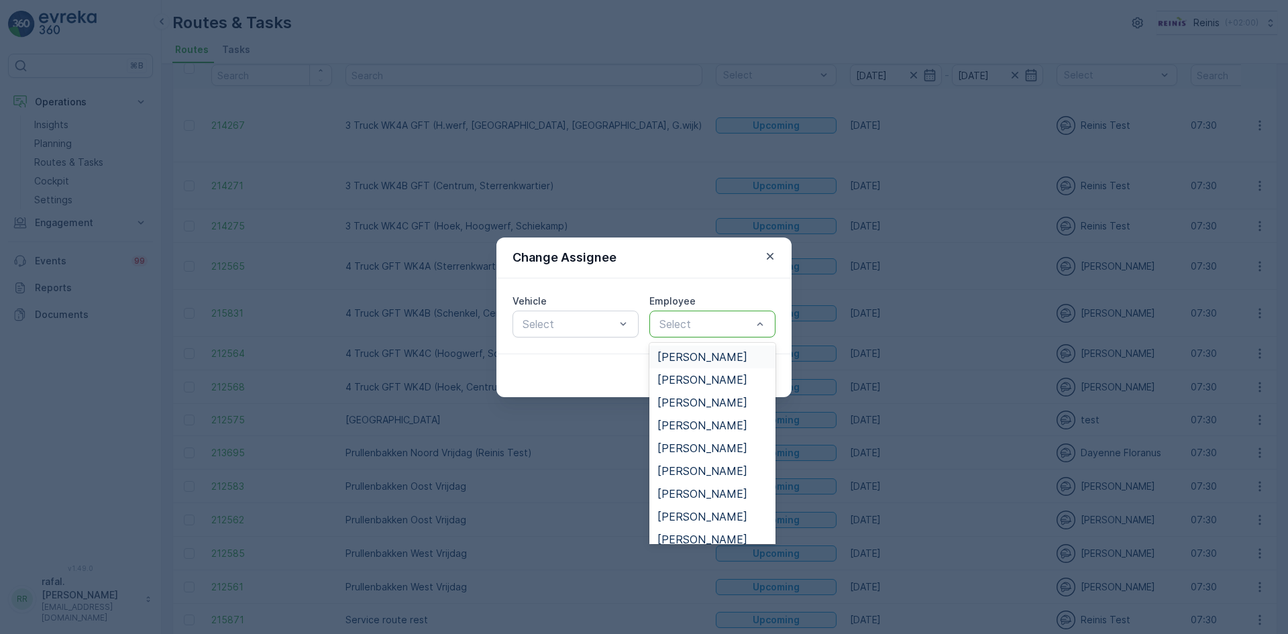
click at [690, 324] on div at bounding box center [705, 324] width 95 height 12
click at [705, 497] on span "[PERSON_NAME]" at bounding box center [702, 498] width 90 height 12
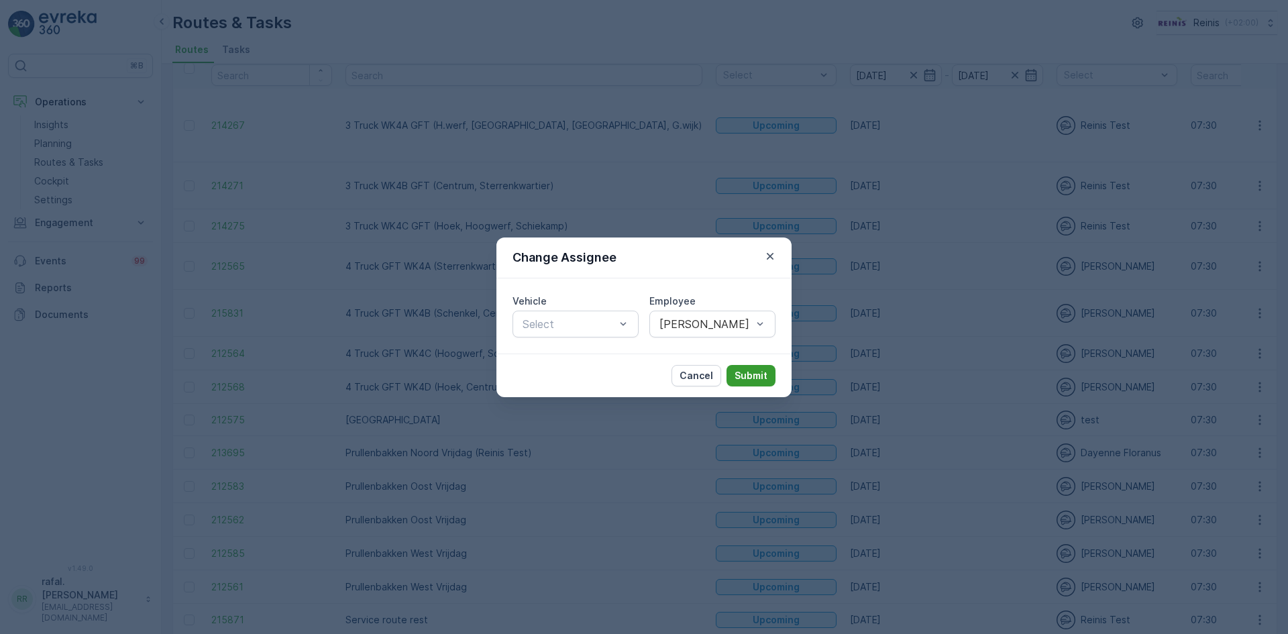
click at [740, 374] on p "Submit" at bounding box center [750, 375] width 33 height 13
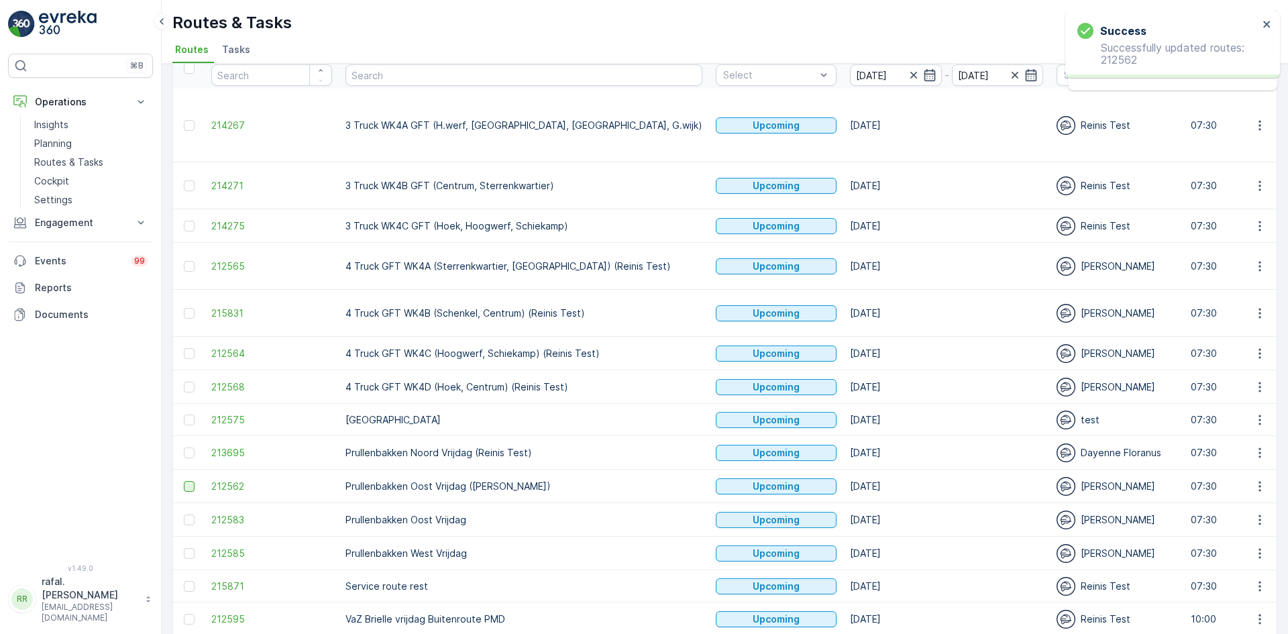
click at [192, 481] on div at bounding box center [189, 486] width 11 height 11
click at [184, 481] on input "checkbox" at bounding box center [184, 481] width 0 height 0
drag, startPoint x: 194, startPoint y: 445, endPoint x: 191, endPoint y: 464, distance: 19.6
click at [194, 481] on div at bounding box center [189, 486] width 11 height 11
click at [184, 481] on input "checkbox" at bounding box center [184, 481] width 0 height 0
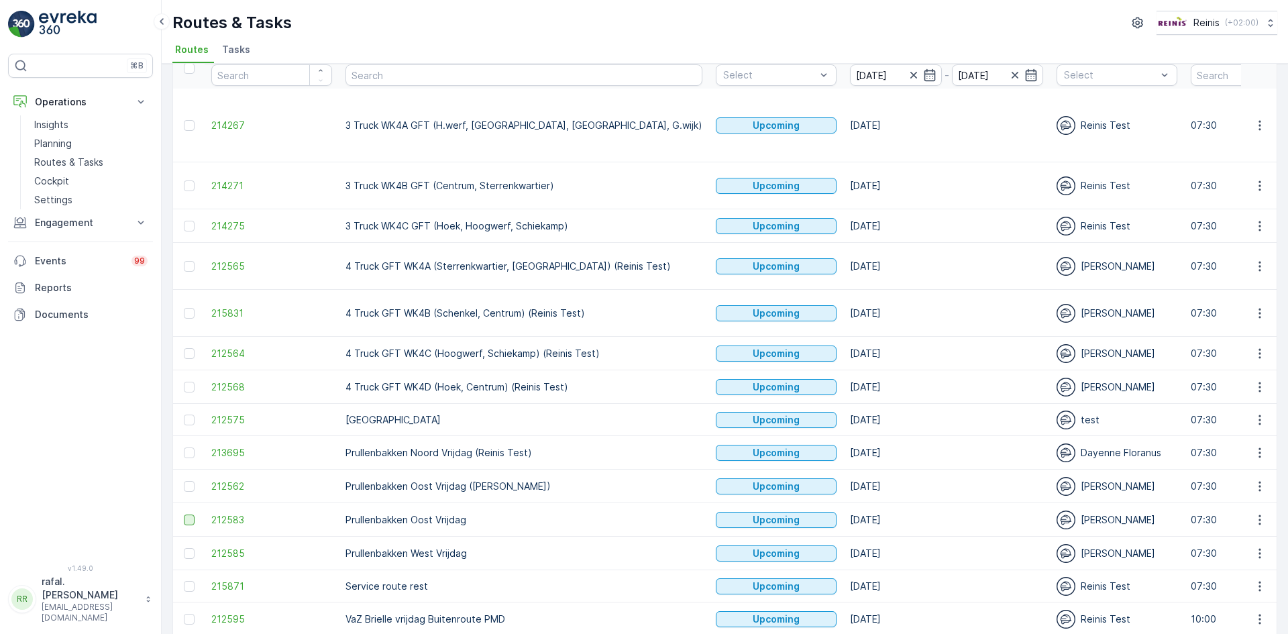
click at [190, 514] on div at bounding box center [189, 519] width 11 height 11
click at [184, 514] on input "checkbox" at bounding box center [184, 514] width 0 height 0
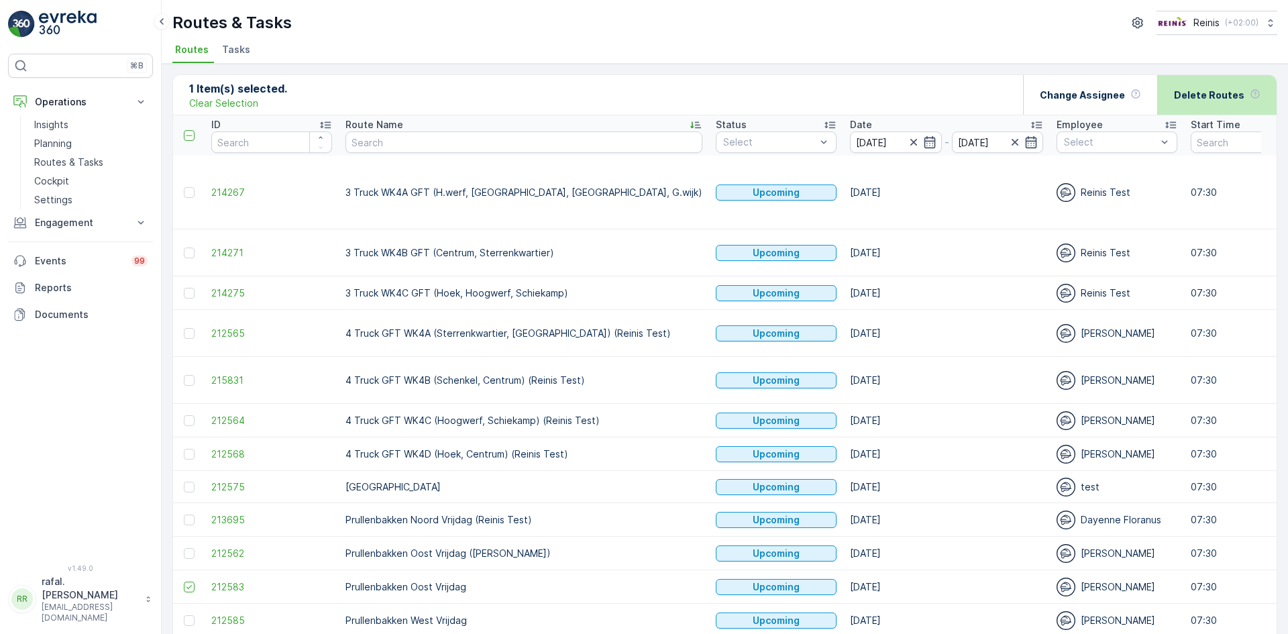
click at [1203, 101] on p "Delete Routes" at bounding box center [1209, 95] width 70 height 13
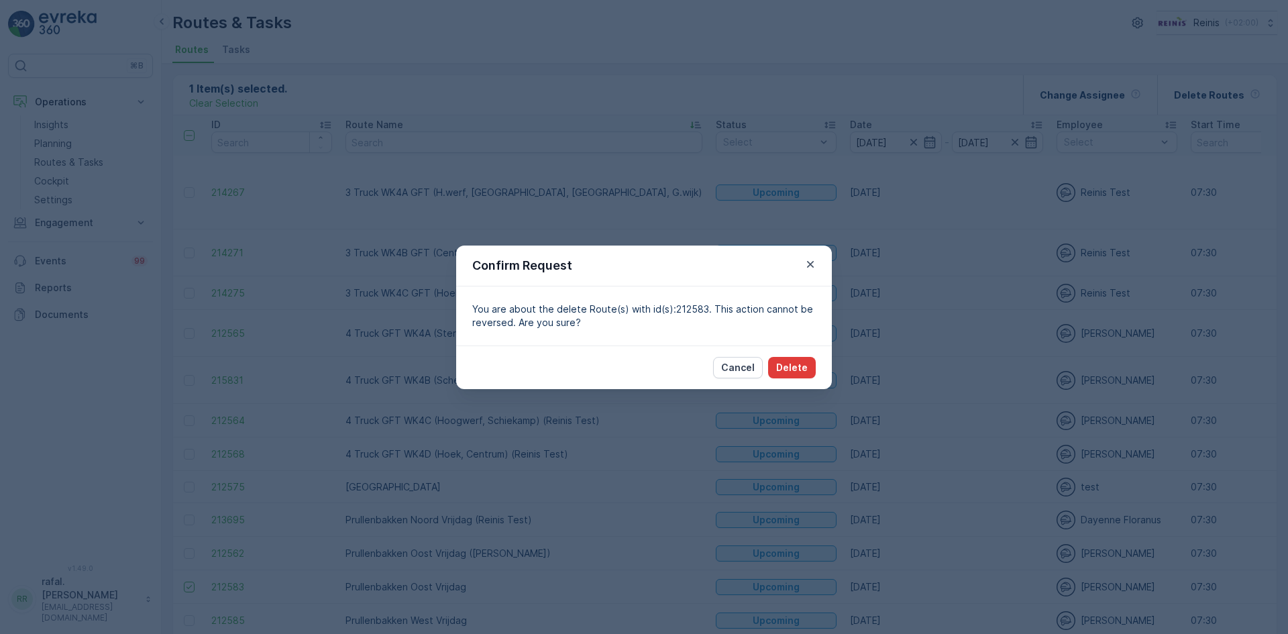
click at [807, 360] on button "Delete" at bounding box center [792, 367] width 48 height 21
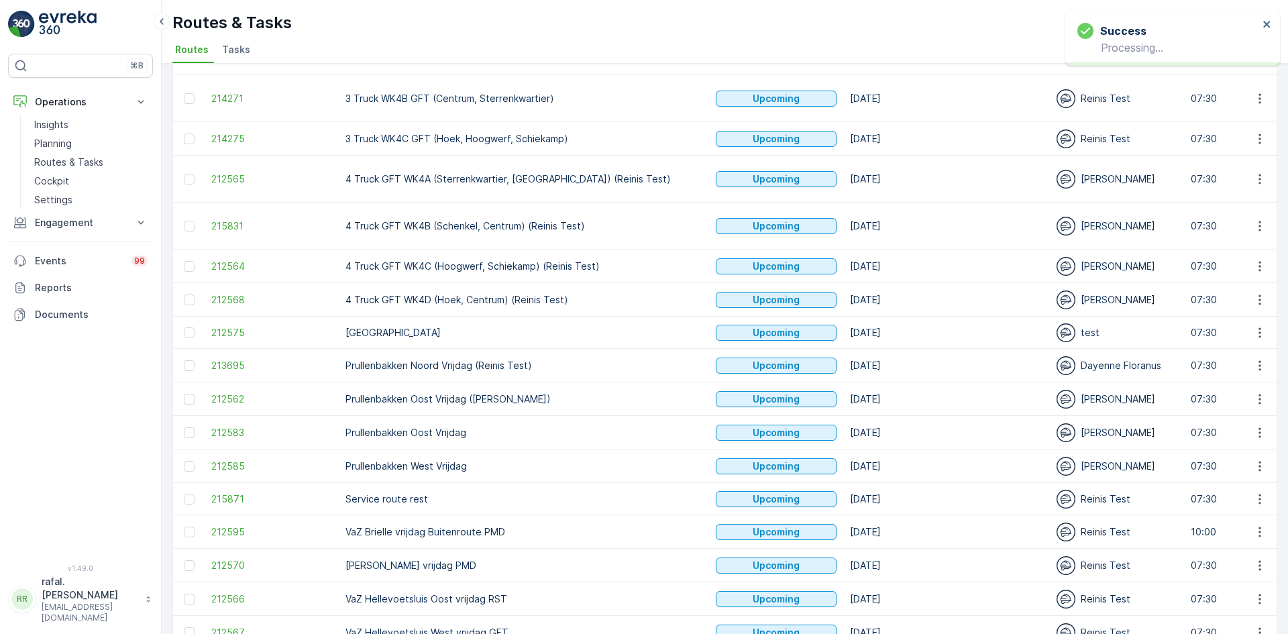
scroll to position [201, 0]
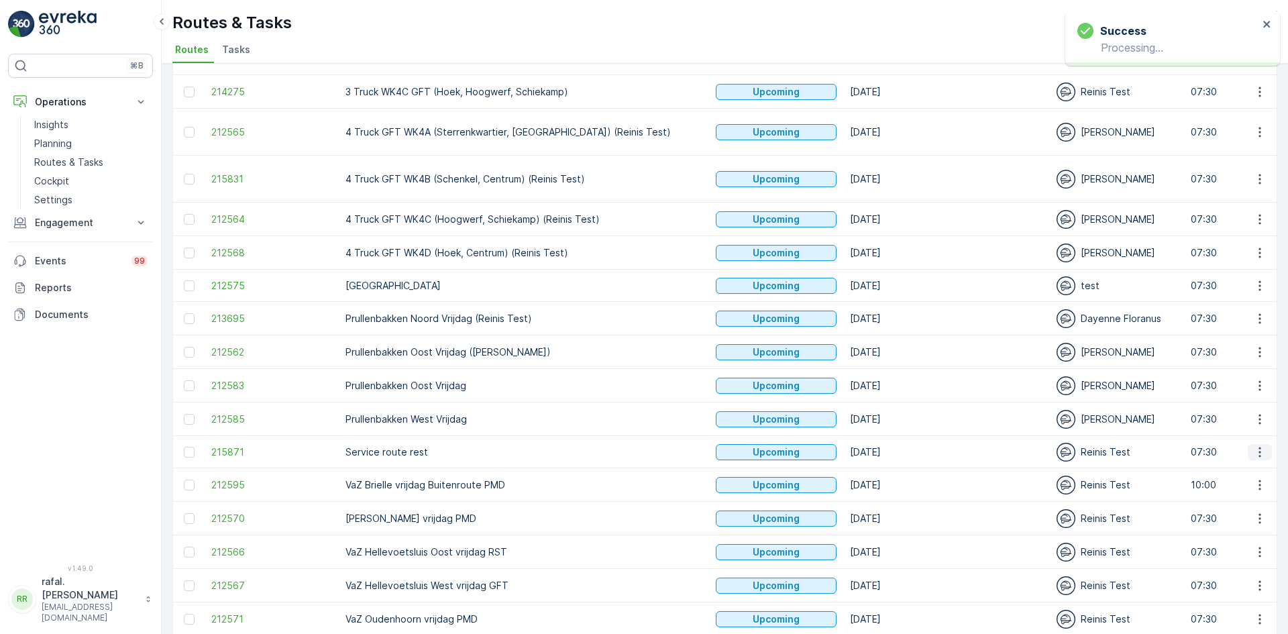
click at [1253, 445] on icon "button" at bounding box center [1259, 451] width 13 height 13
click at [1247, 504] on span "Change Assignee" at bounding box center [1228, 506] width 78 height 13
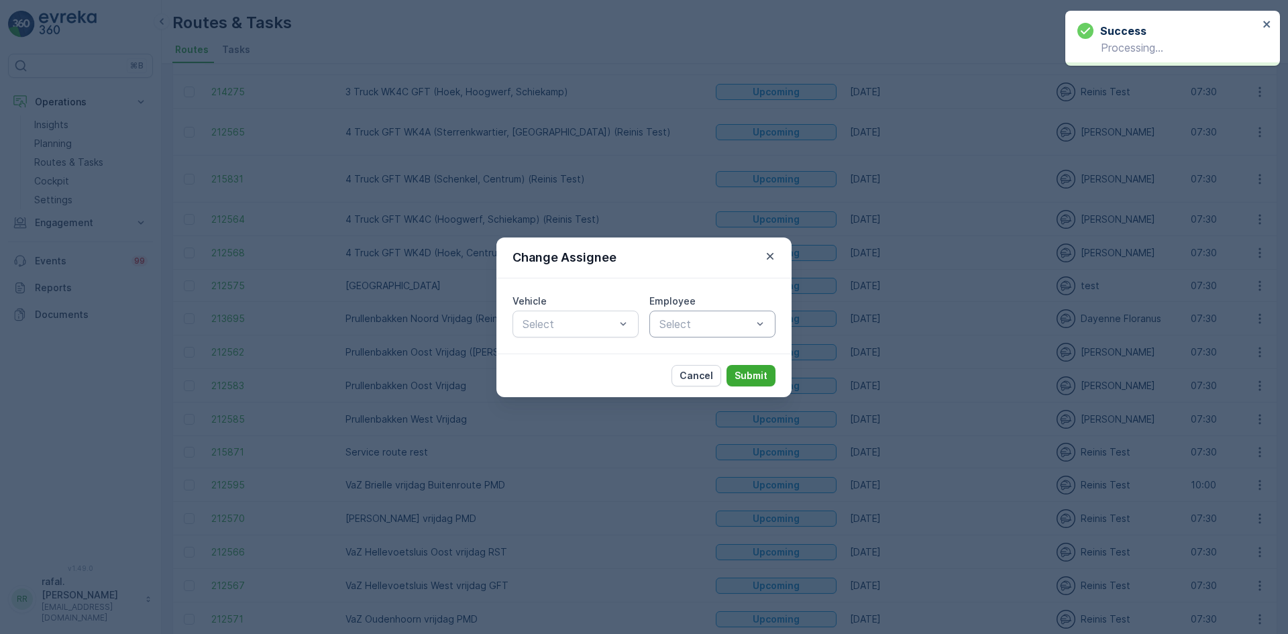
click at [705, 311] on div "Select" at bounding box center [712, 324] width 126 height 27
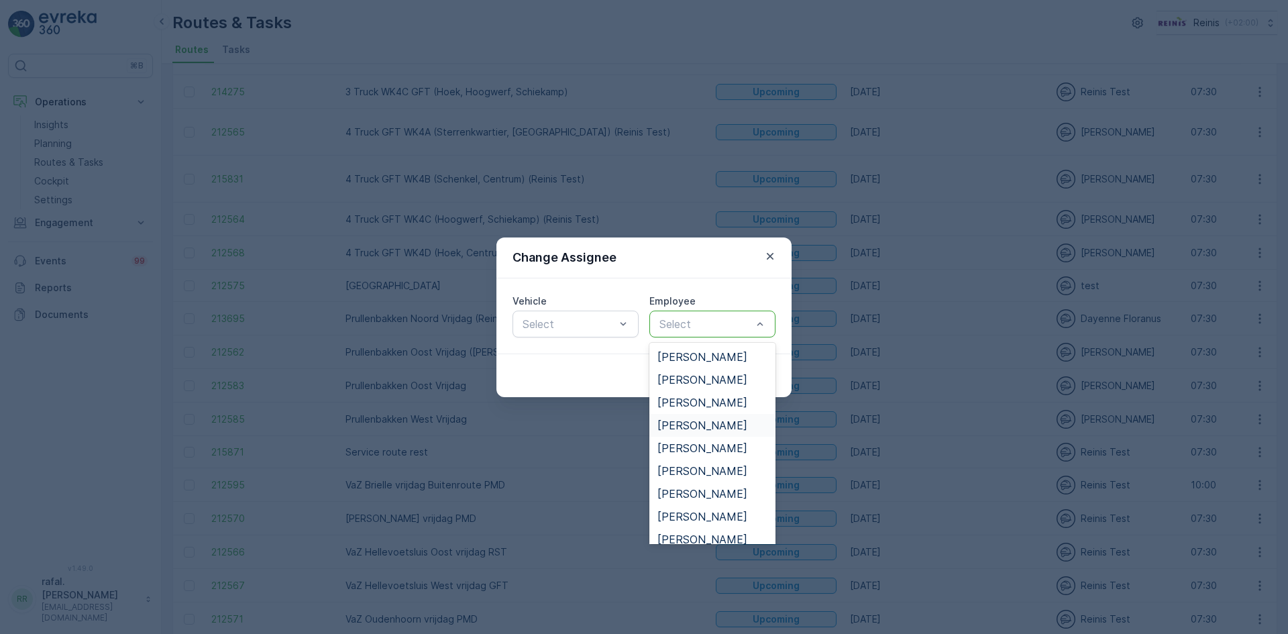
click at [711, 416] on div "[PERSON_NAME]" at bounding box center [712, 425] width 126 height 23
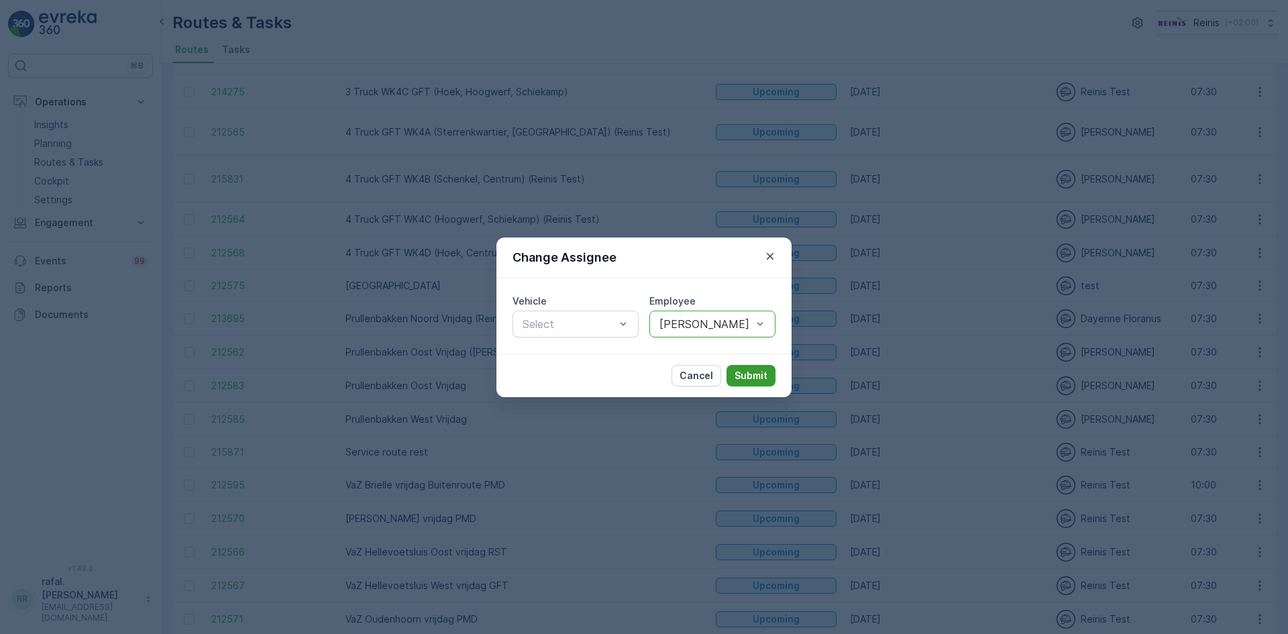
click at [745, 371] on p "Submit" at bounding box center [750, 375] width 33 height 13
